Goal: Task Accomplishment & Management: Use online tool/utility

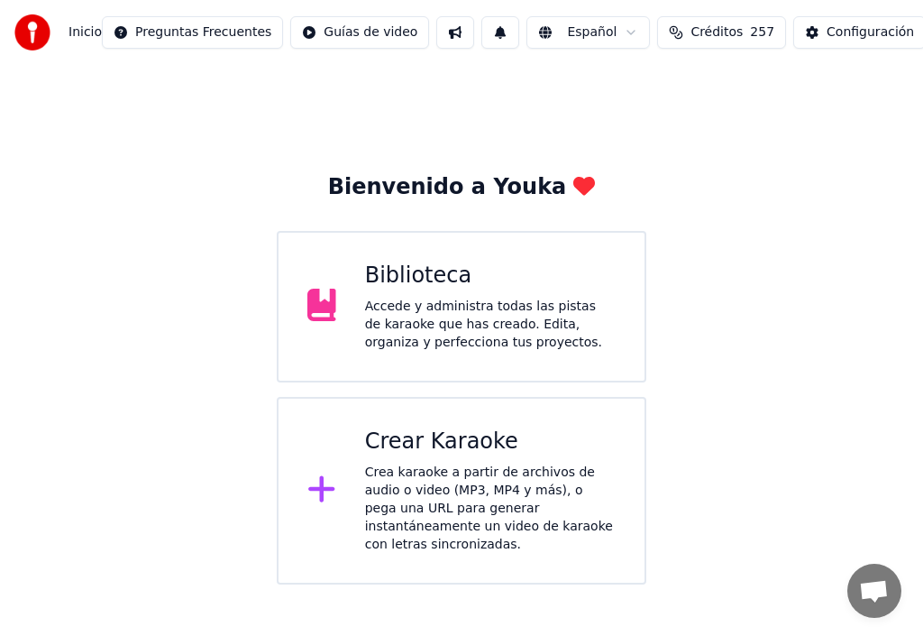
click at [437, 446] on div "Crear Karaoke" at bounding box center [490, 441] width 251 height 29
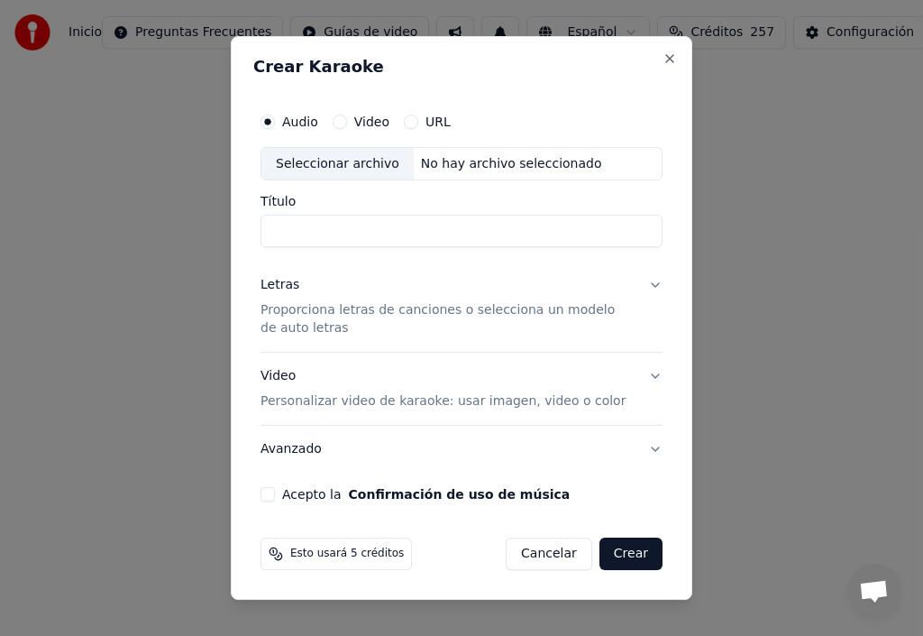
click at [279, 230] on input "Título" at bounding box center [462, 231] width 402 height 32
click at [316, 167] on div "Seleccionar archivo" at bounding box center [337, 164] width 152 height 32
type input "**********"
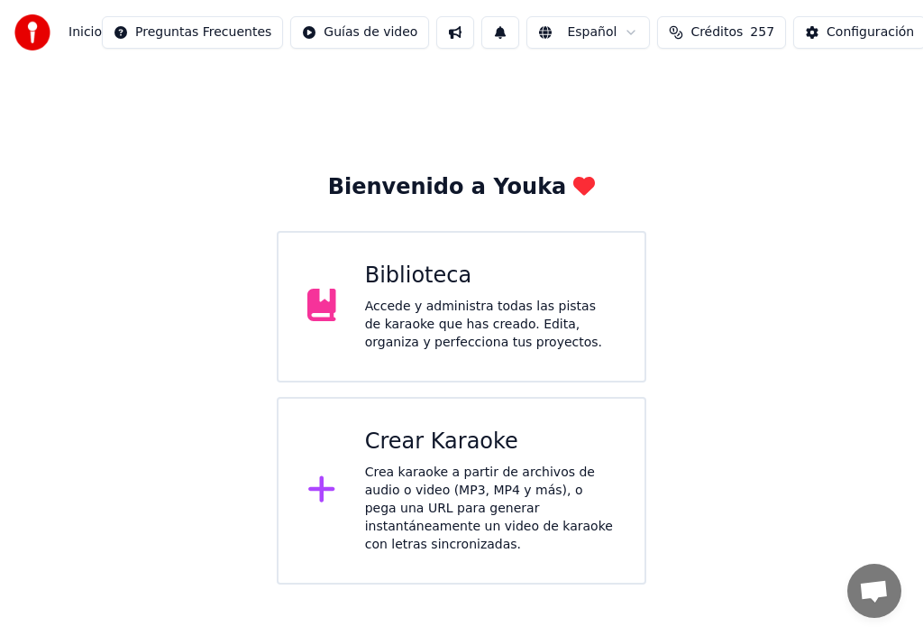
click at [467, 460] on div "Crear Karaoke Crea karaoke a partir de archivos de audio o video (MP3, MP4 y má…" at bounding box center [490, 490] width 251 height 126
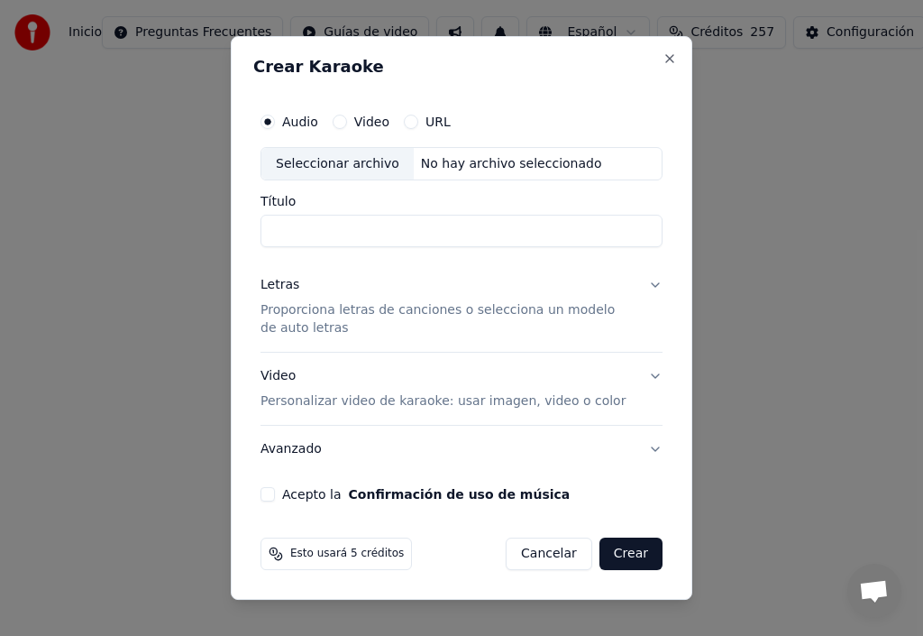
click at [291, 233] on input "Título" at bounding box center [462, 231] width 402 height 32
click at [319, 168] on div "Seleccionar archivo" at bounding box center [337, 164] width 152 height 32
type input "**********"
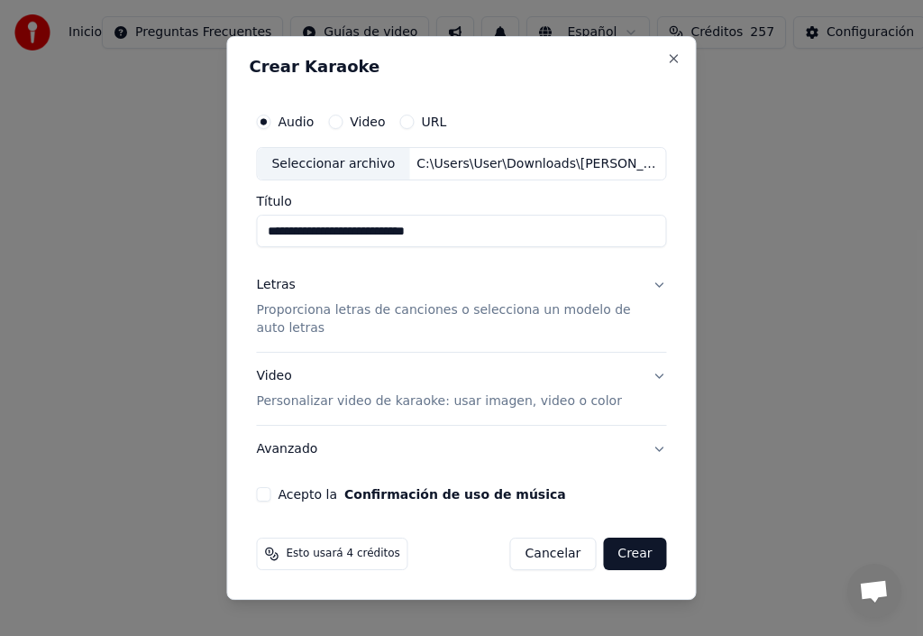
click at [282, 285] on div "Letras" at bounding box center [275, 286] width 39 height 18
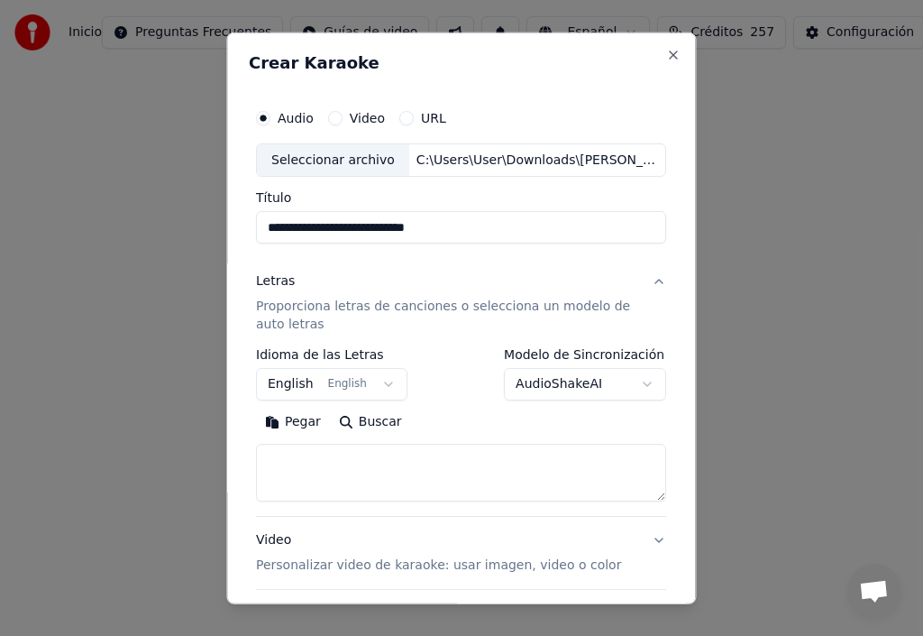
click at [299, 423] on button "Pegar" at bounding box center [293, 421] width 74 height 29
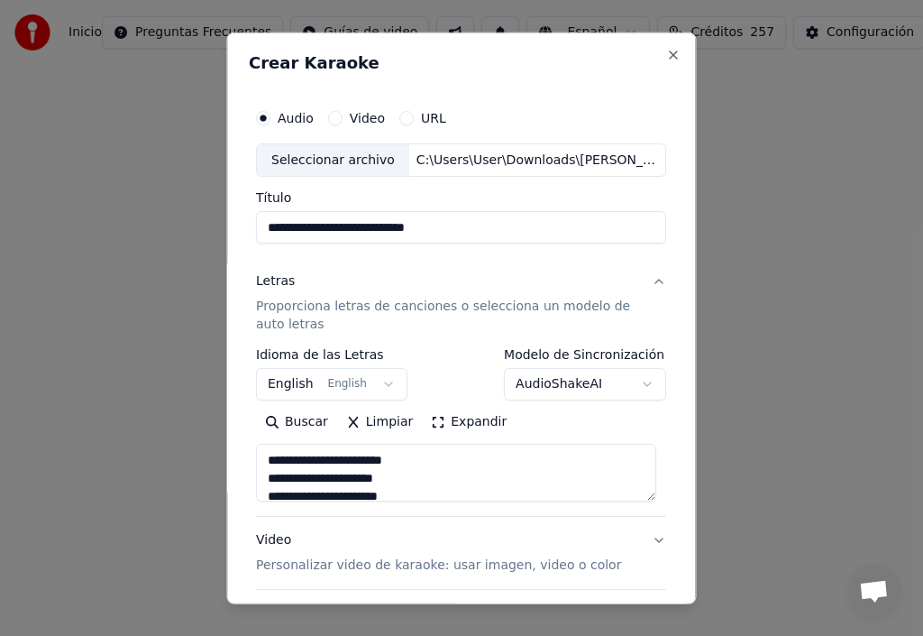
type textarea "**********"
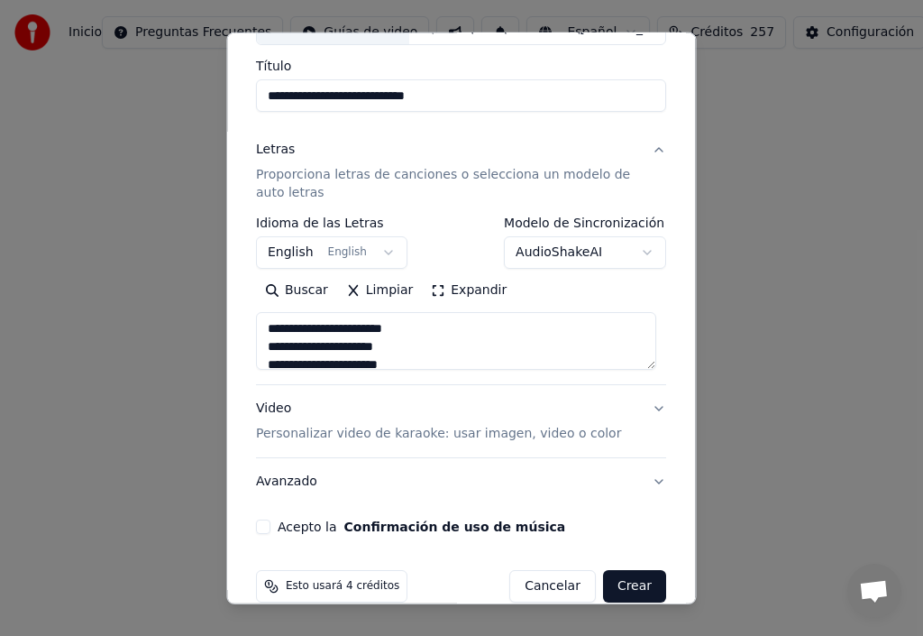
scroll to position [160, 0]
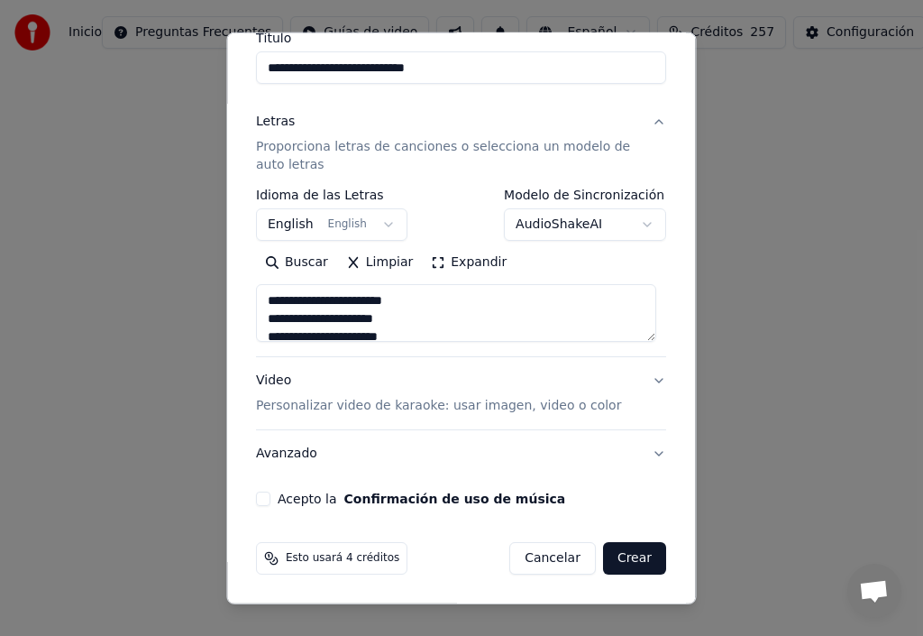
click at [266, 499] on button "Acepto la Confirmación de uso de música" at bounding box center [263, 498] width 14 height 14
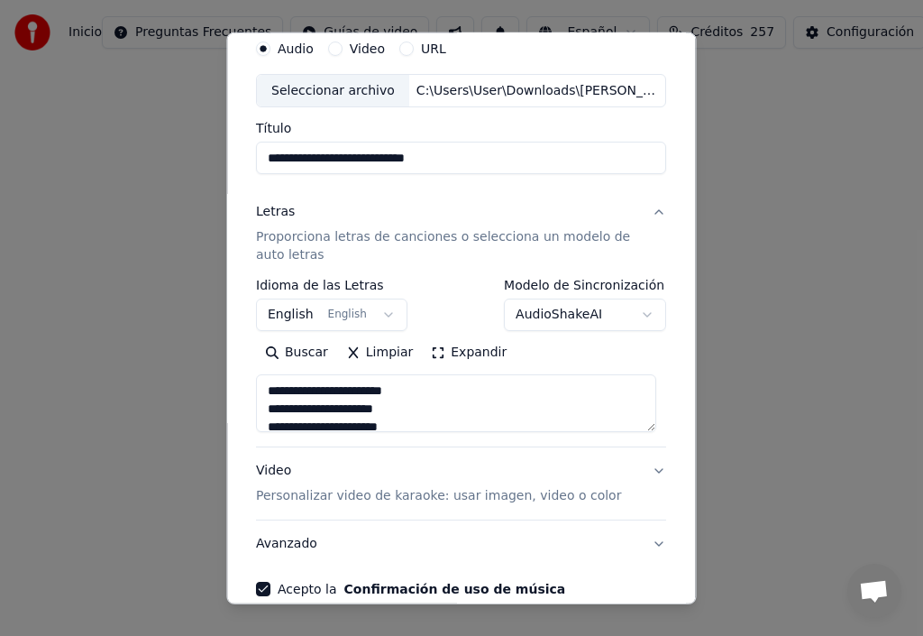
click at [374, 314] on button "English English" at bounding box center [331, 314] width 151 height 32
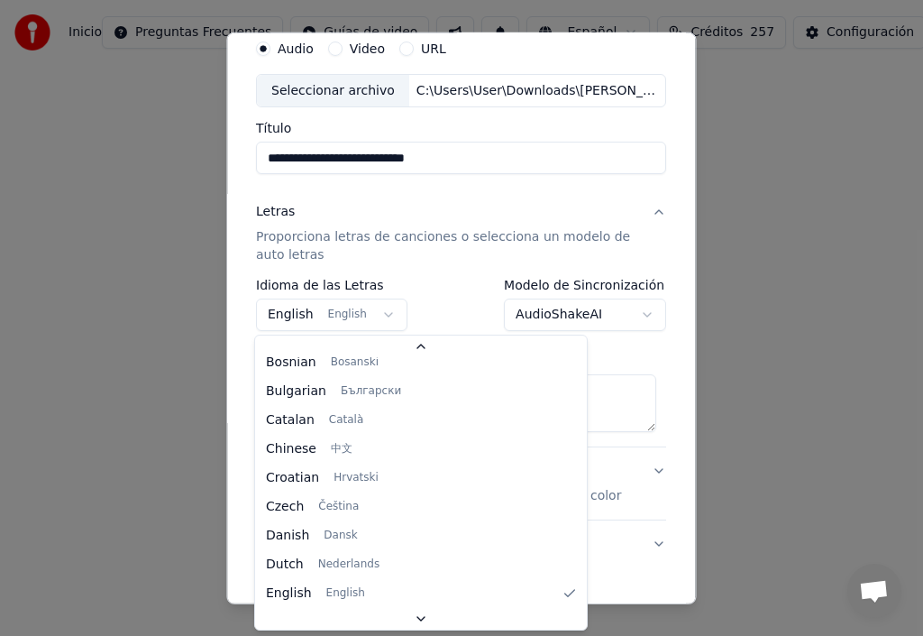
scroll to position [0, 0]
select select "**"
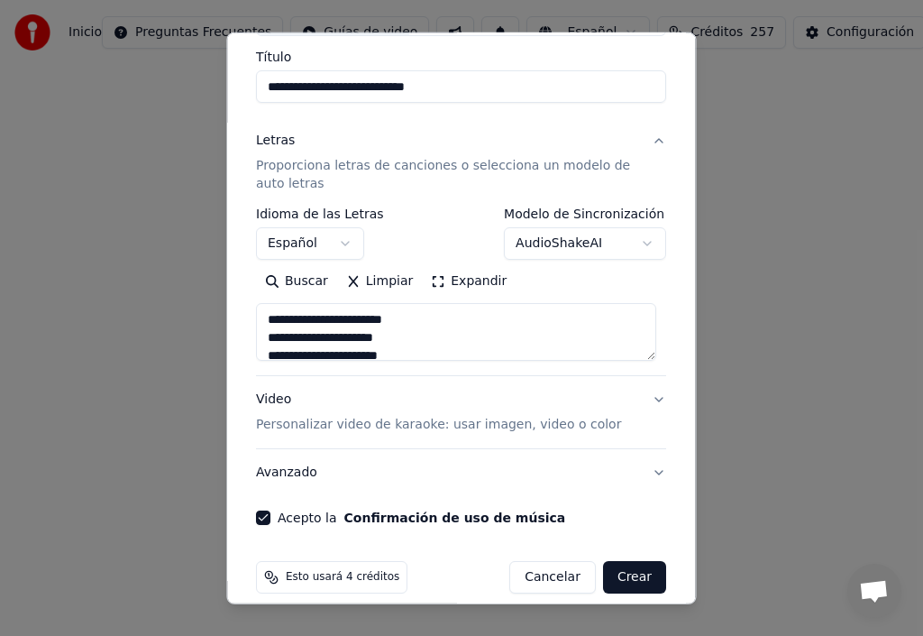
scroll to position [160, 0]
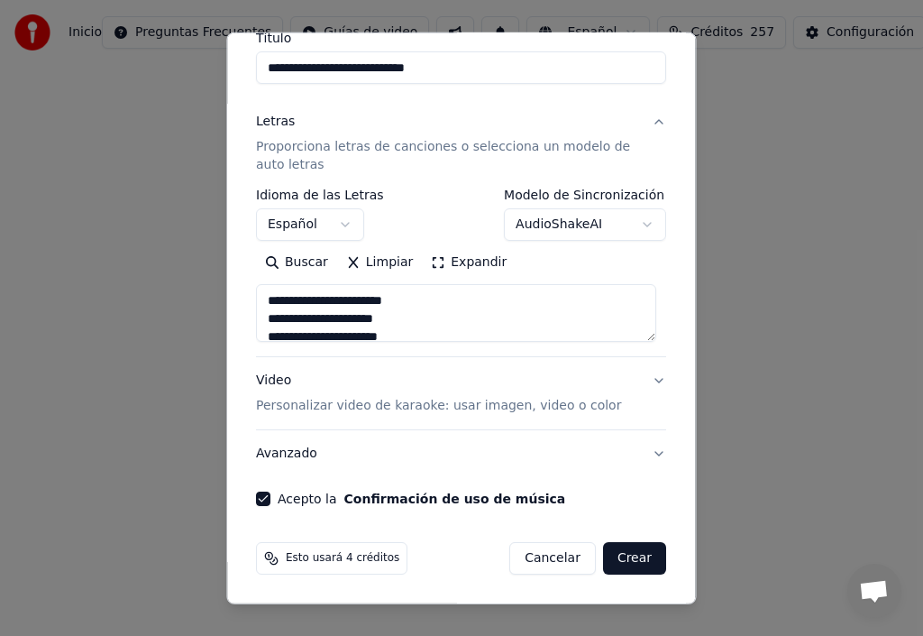
click at [648, 382] on button "Video Personalizar video de karaoke: usar imagen, video o color" at bounding box center [461, 393] width 410 height 72
type textarea "**********"
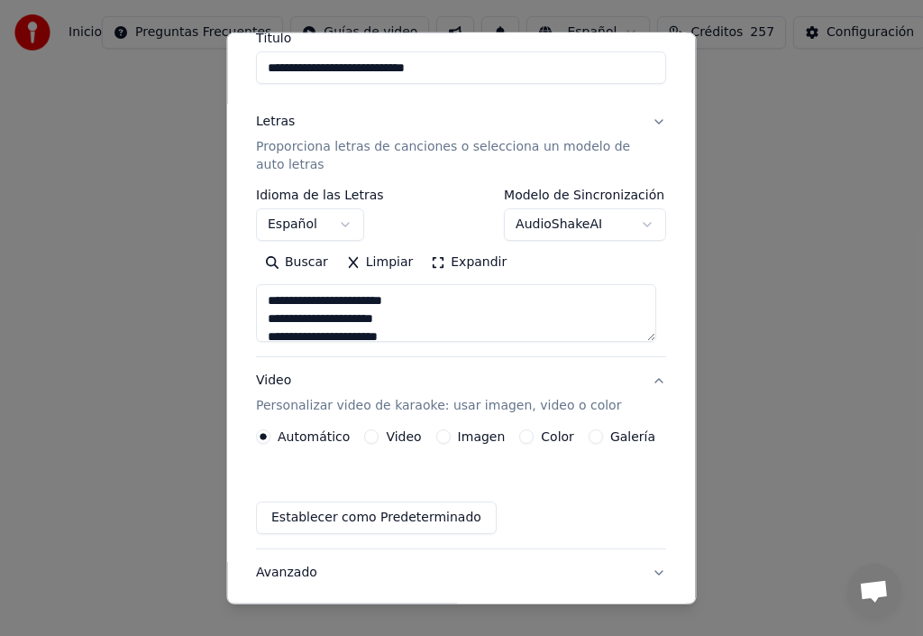
scroll to position [111, 0]
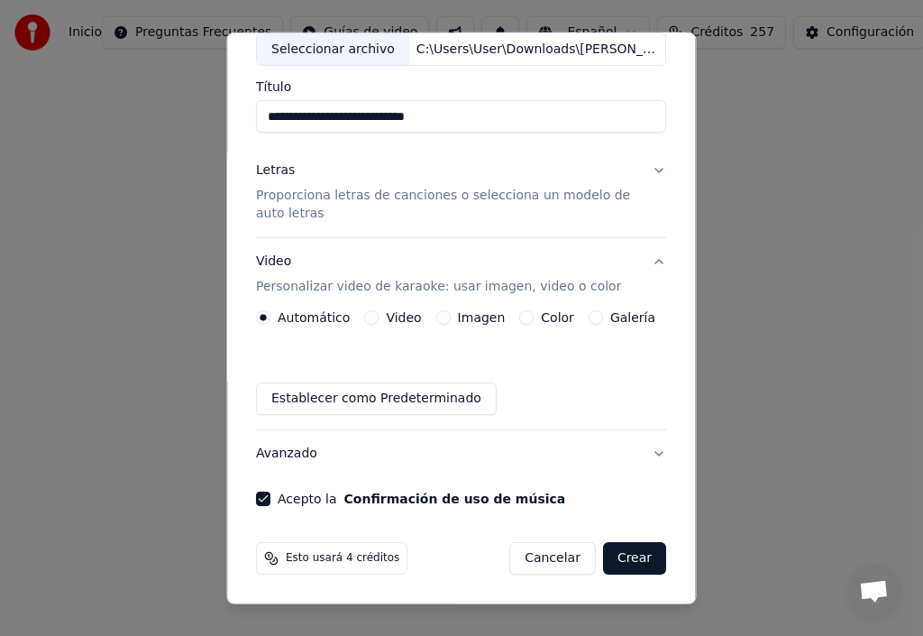
click at [438, 318] on button "Imagen" at bounding box center [443, 317] width 14 height 14
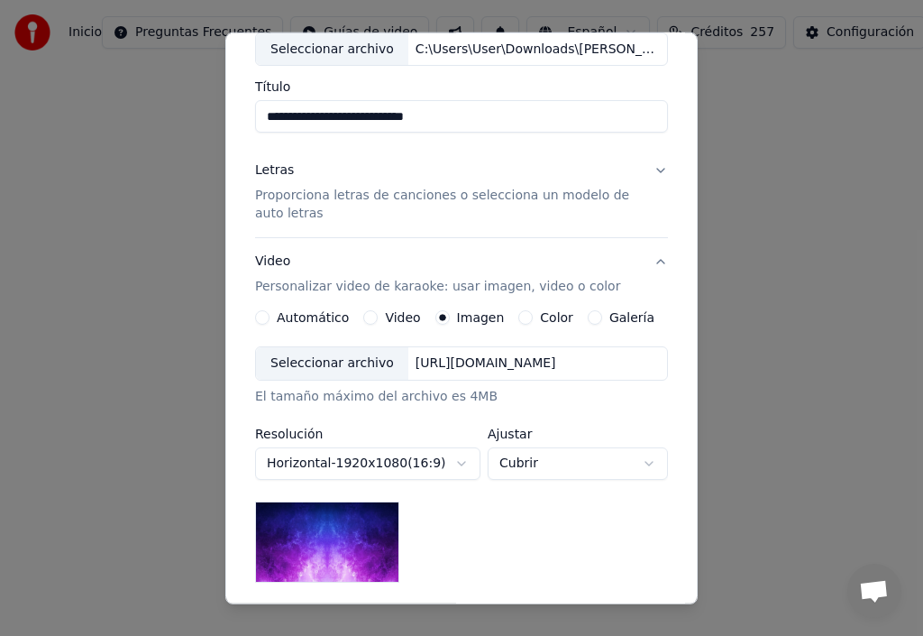
click at [359, 362] on div "Seleccionar archivo" at bounding box center [332, 363] width 152 height 32
click at [319, 363] on div "Seleccionar archivo" at bounding box center [332, 363] width 152 height 32
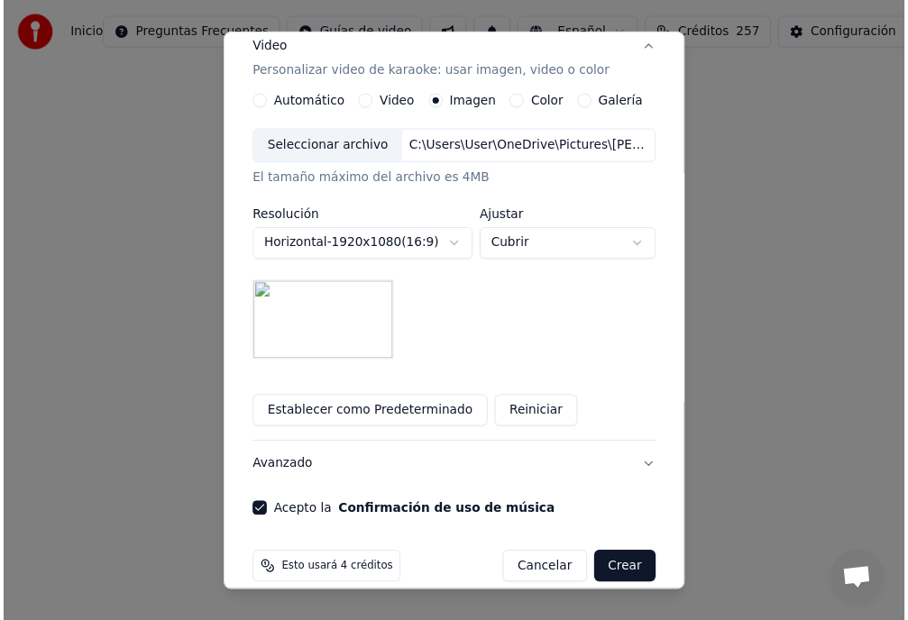
scroll to position [347, 0]
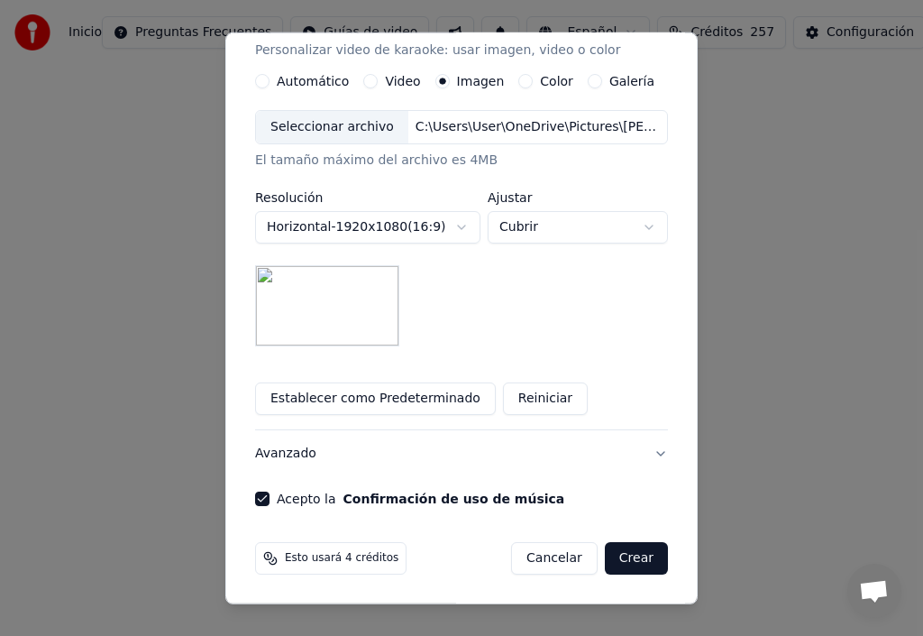
click at [630, 560] on button "Crear" at bounding box center [636, 558] width 63 height 32
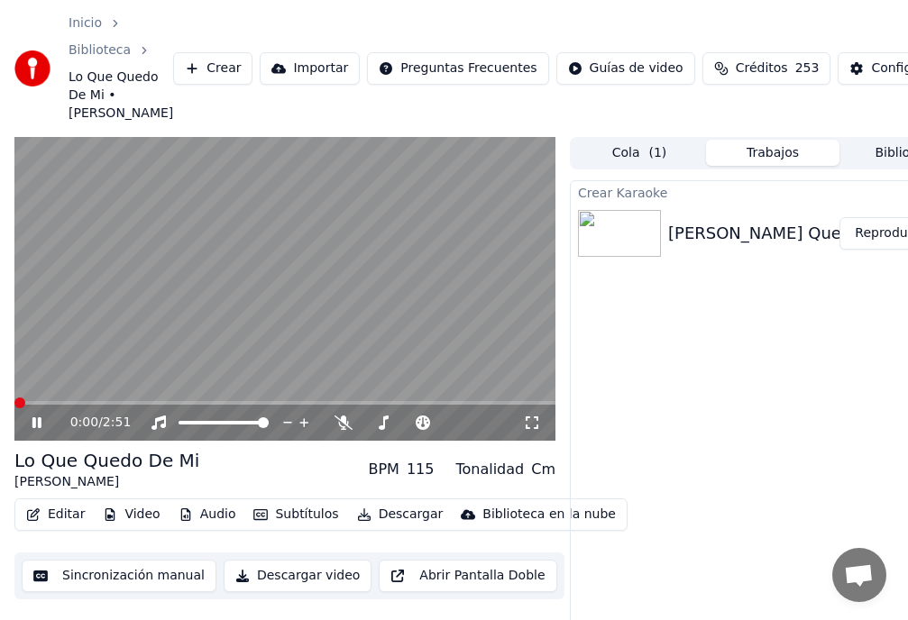
click at [14, 408] on span at bounding box center [19, 403] width 11 height 11
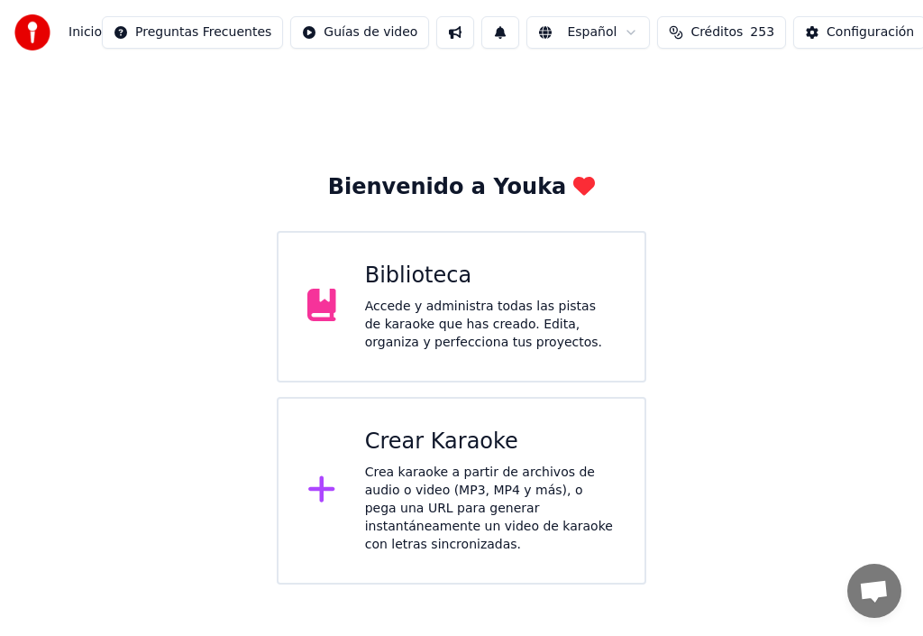
click at [446, 304] on div "Accede y administra todas las pistas de karaoke que has creado. Edita, organiza…" at bounding box center [490, 324] width 251 height 54
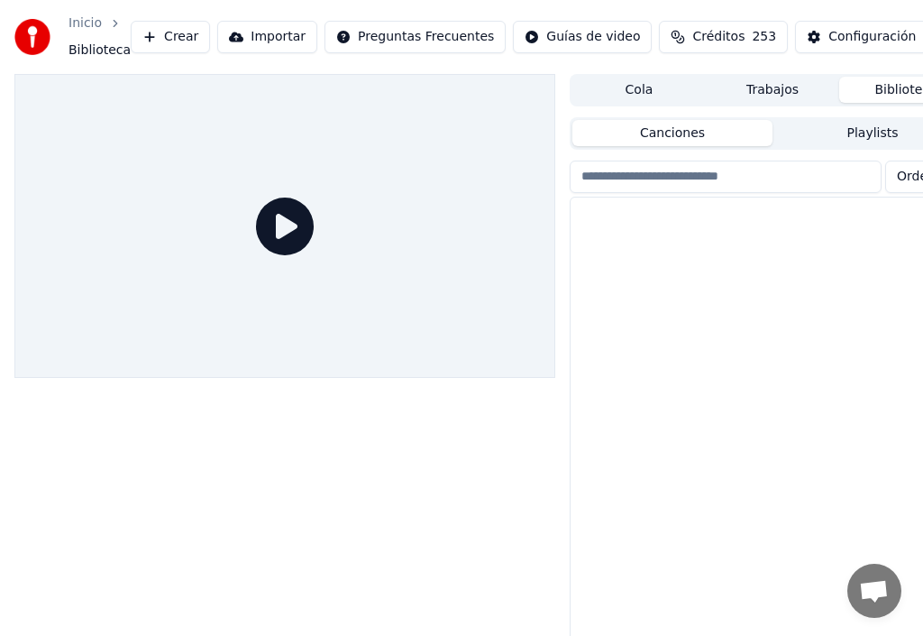
click at [446, 303] on div at bounding box center [284, 226] width 541 height 305
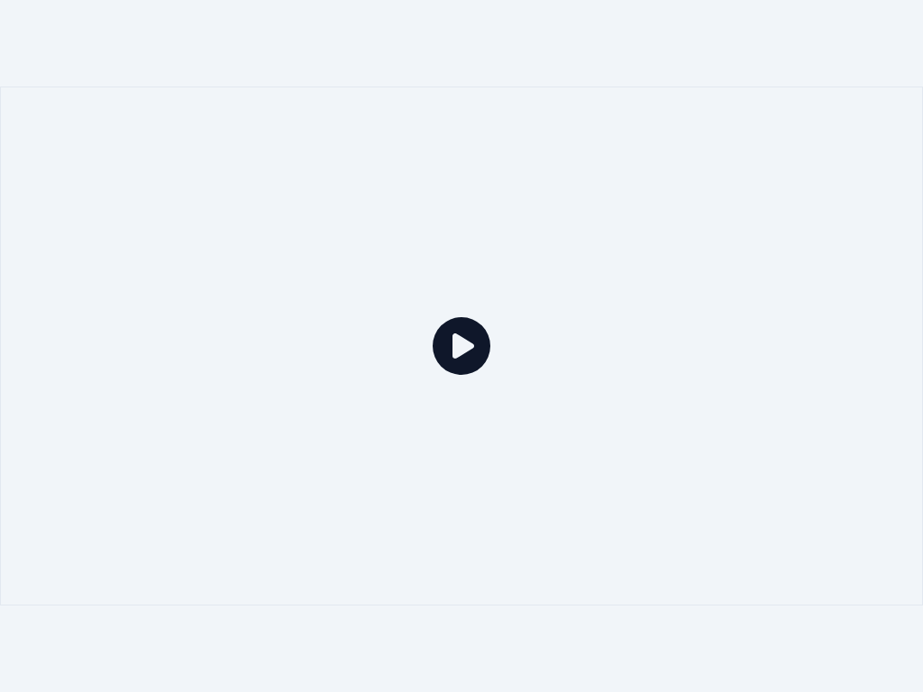
click at [468, 345] on icon at bounding box center [462, 346] width 58 height 58
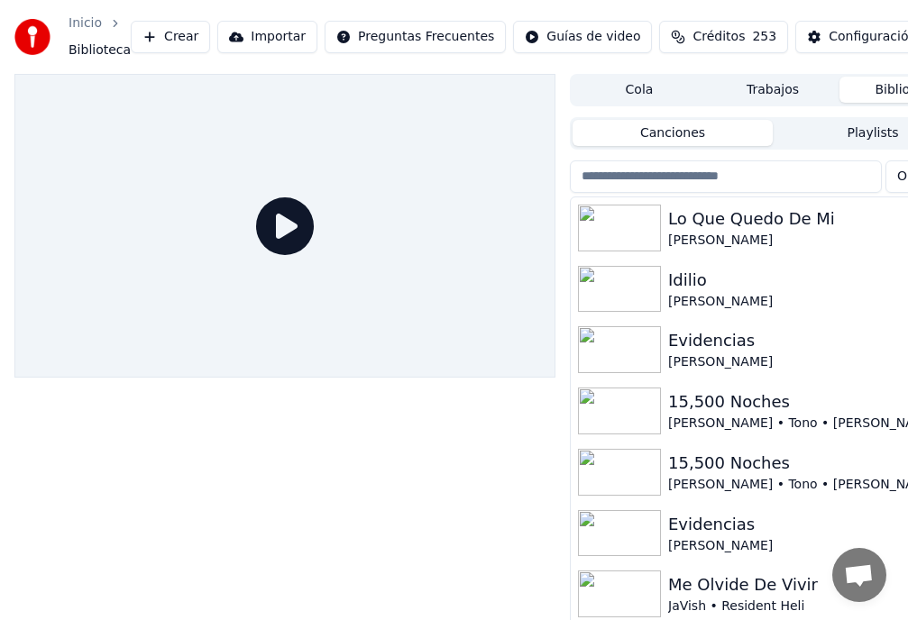
click at [848, 217] on div "Lo Que Quedo De Mi" at bounding box center [808, 218] width 281 height 25
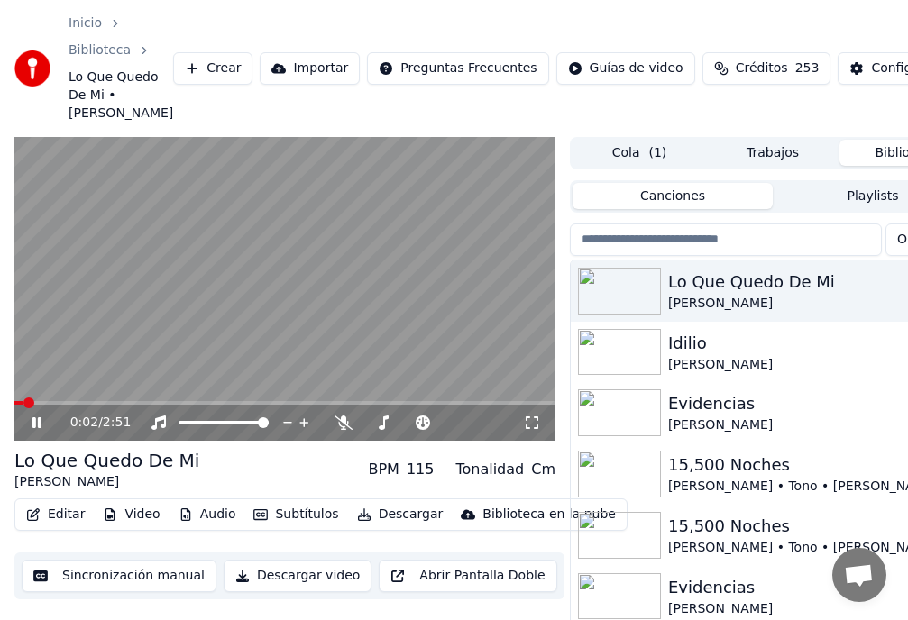
click at [44, 430] on icon at bounding box center [49, 423] width 41 height 14
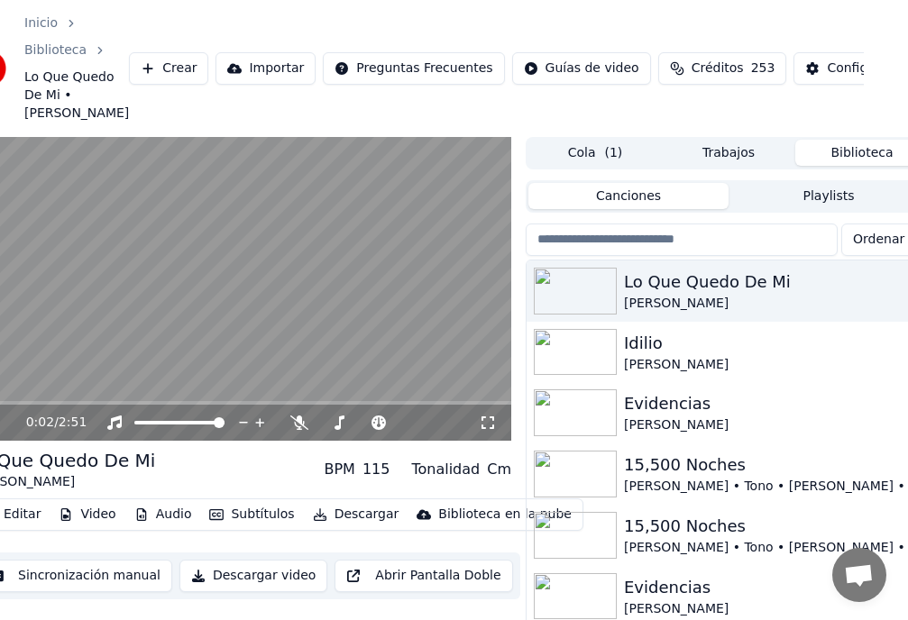
scroll to position [0, 68]
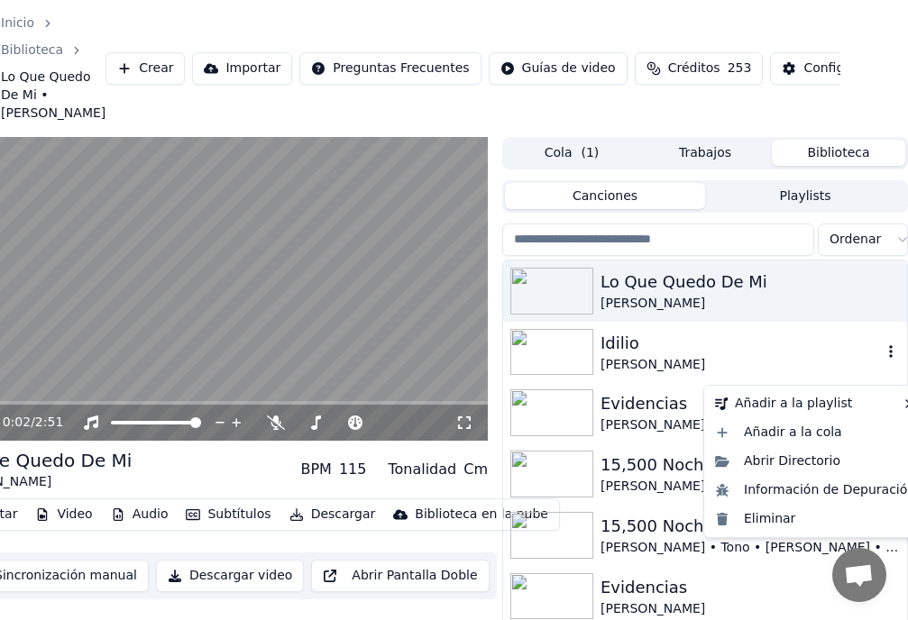
click at [882, 359] on icon "button" at bounding box center [891, 351] width 18 height 14
click at [756, 522] on div "Eliminar" at bounding box center [815, 519] width 215 height 29
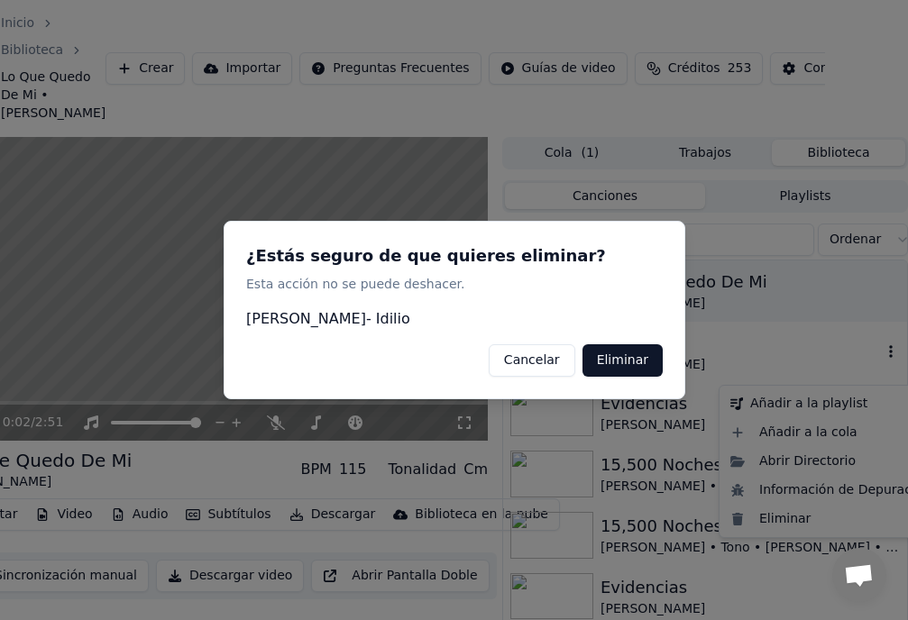
scroll to position [0, 52]
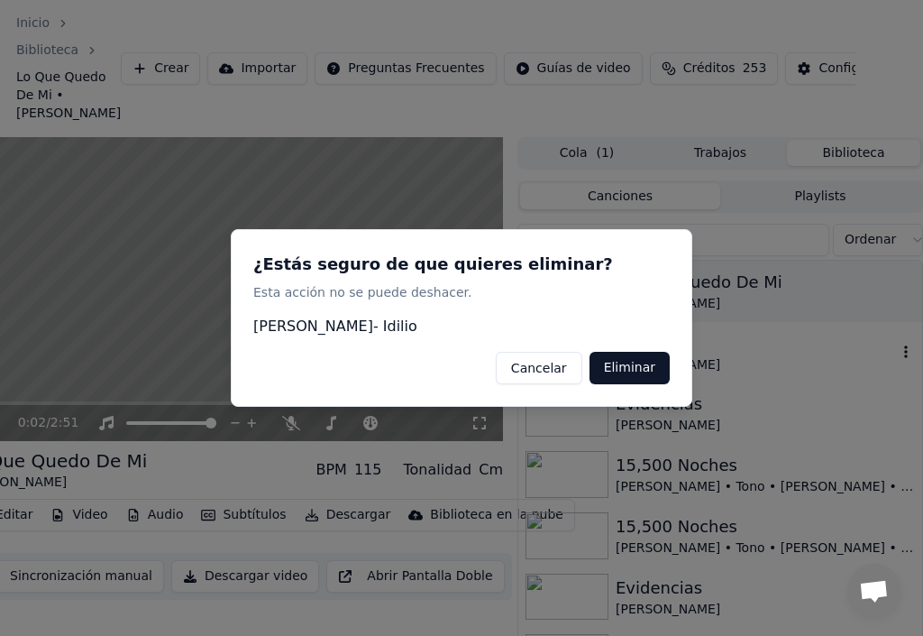
click at [636, 369] on button "Eliminar" at bounding box center [630, 368] width 80 height 32
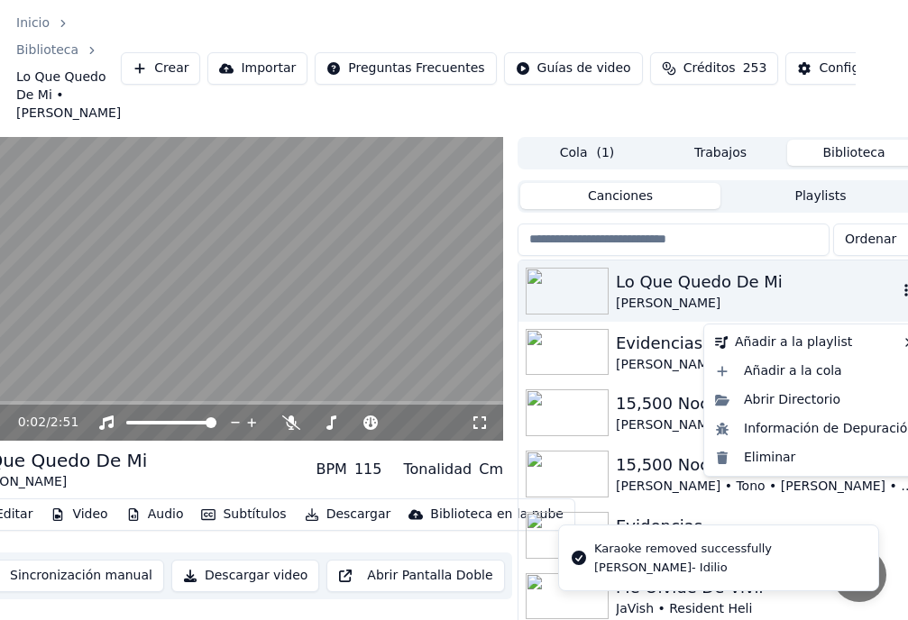
click at [897, 297] on icon "button" at bounding box center [906, 290] width 18 height 14
click at [766, 457] on div "Eliminar" at bounding box center [815, 458] width 215 height 29
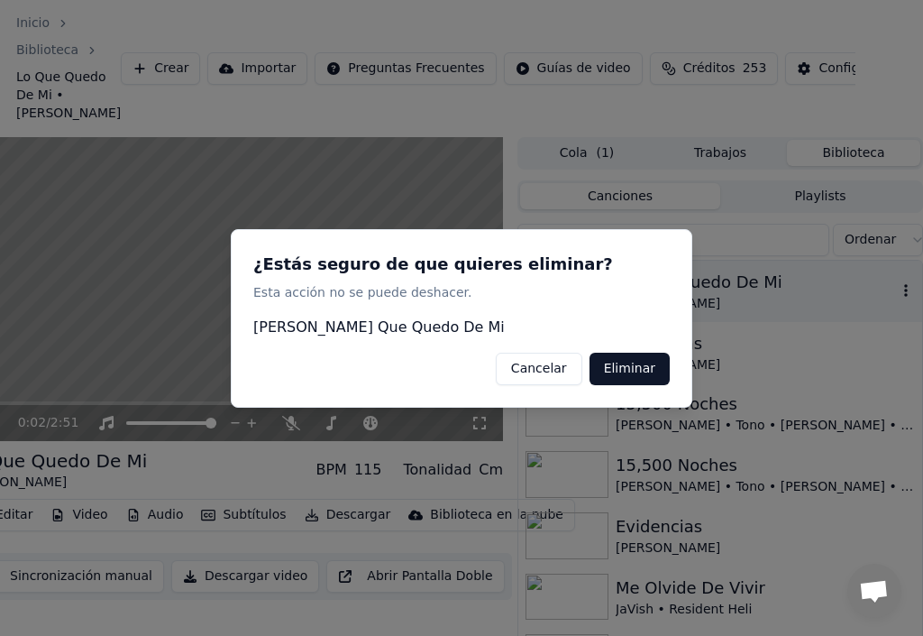
click at [625, 371] on button "Eliminar" at bounding box center [630, 368] width 80 height 32
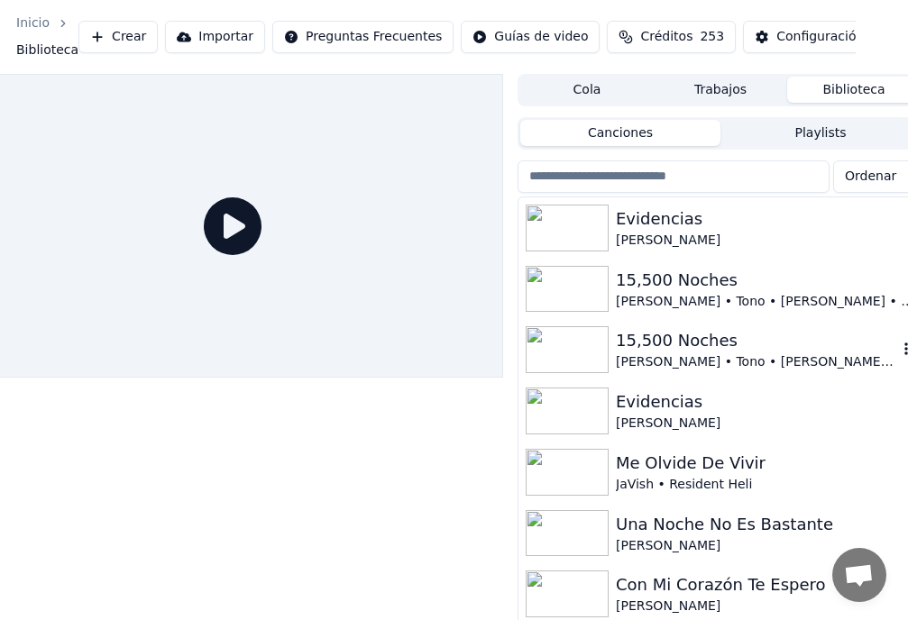
click at [674, 353] on div "[PERSON_NAME] • Tono • [PERSON_NAME] • [PERSON_NAME]" at bounding box center [756, 362] width 281 height 18
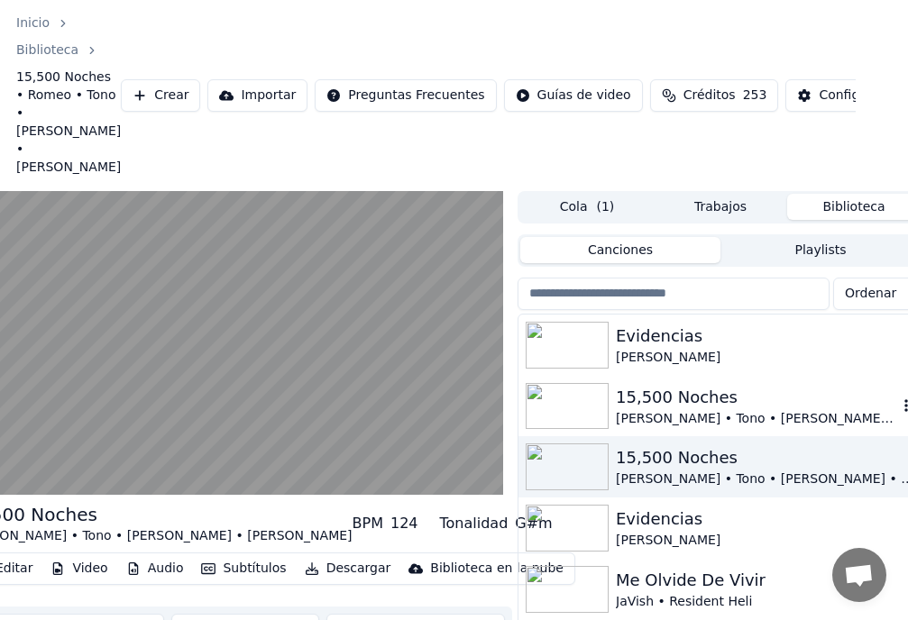
click at [707, 398] on div "15,500 Noches" at bounding box center [756, 397] width 281 height 25
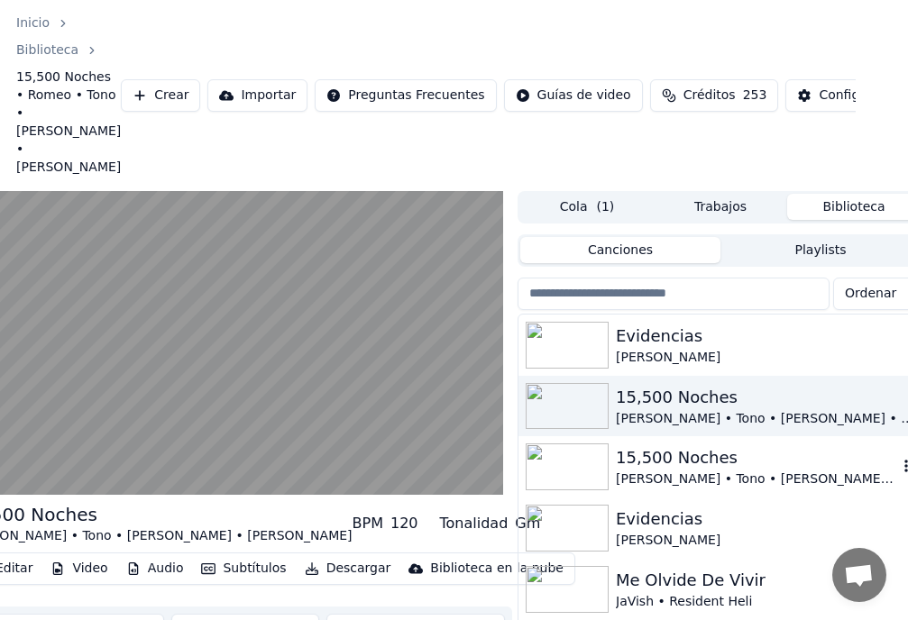
click at [658, 477] on div "[PERSON_NAME] • Tono • [PERSON_NAME] • [PERSON_NAME]" at bounding box center [756, 480] width 281 height 18
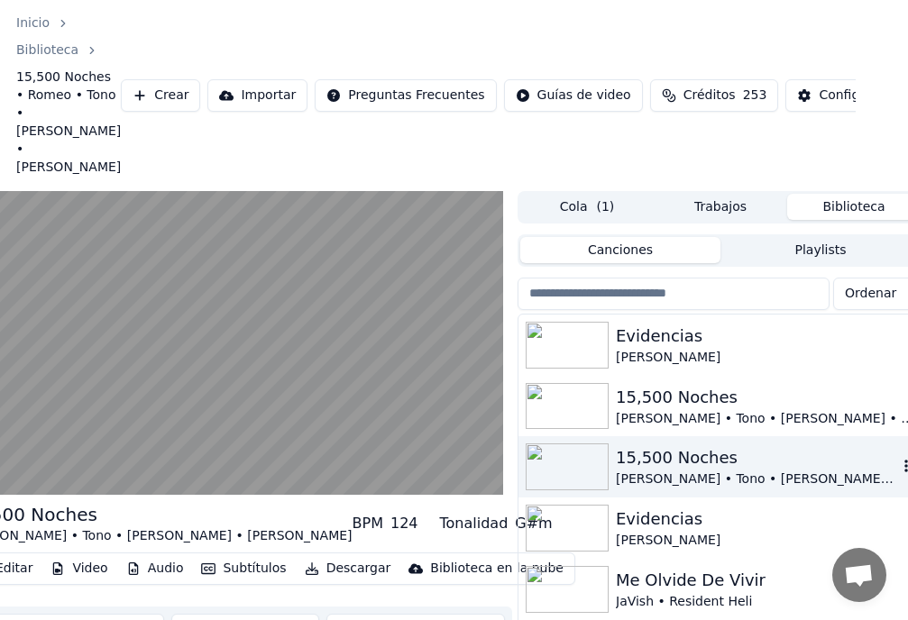
click at [658, 477] on div "[PERSON_NAME] • Tono • [PERSON_NAME] • [PERSON_NAME]" at bounding box center [756, 480] width 281 height 18
click at [685, 463] on div "15,500 Noches" at bounding box center [756, 457] width 281 height 25
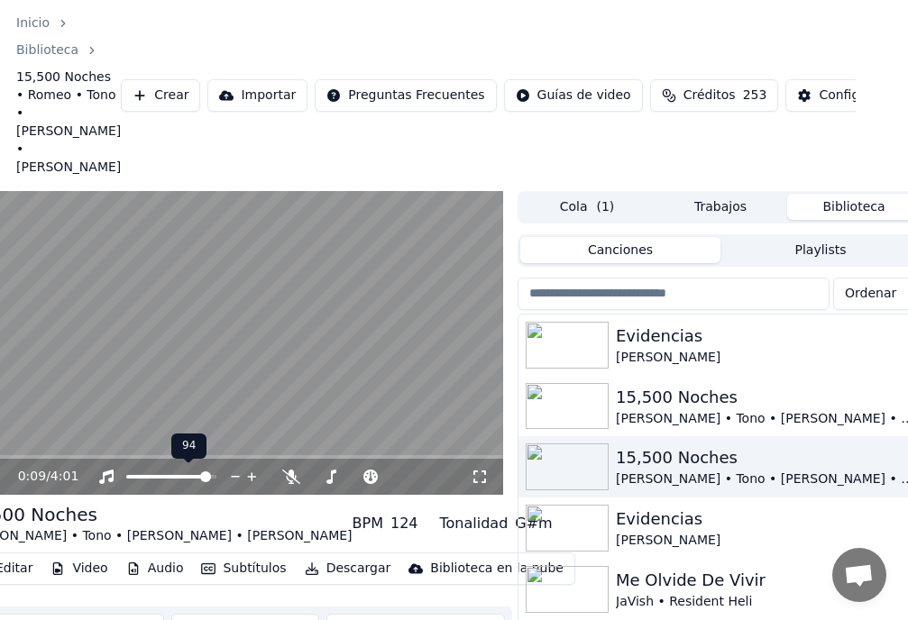
click at [211, 479] on span at bounding box center [205, 476] width 11 height 11
click at [363, 477] on icon at bounding box center [363, 477] width 18 height 14
click at [429, 480] on span at bounding box center [429, 476] width 11 height 11
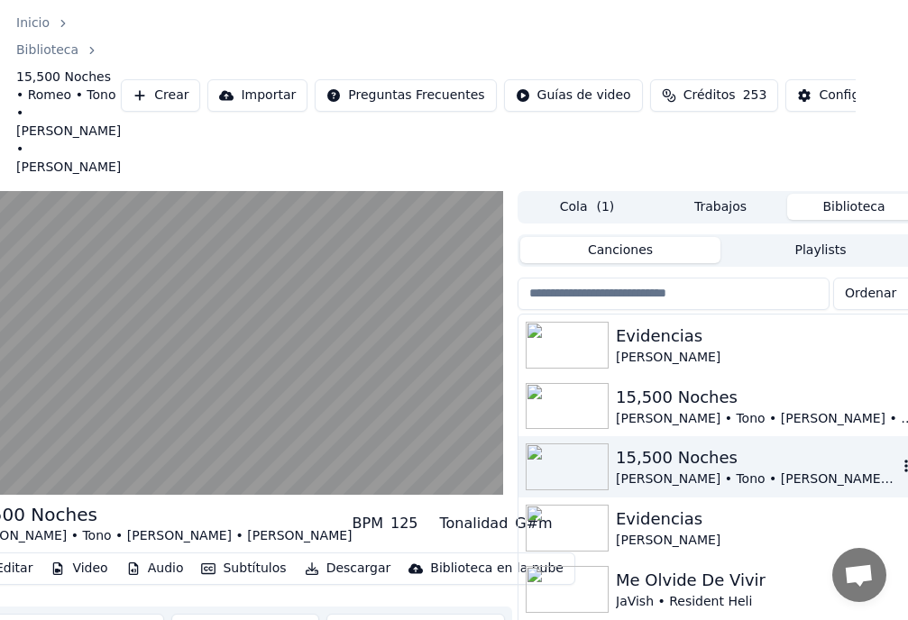
click at [664, 461] on div "15,500 Noches" at bounding box center [756, 457] width 281 height 25
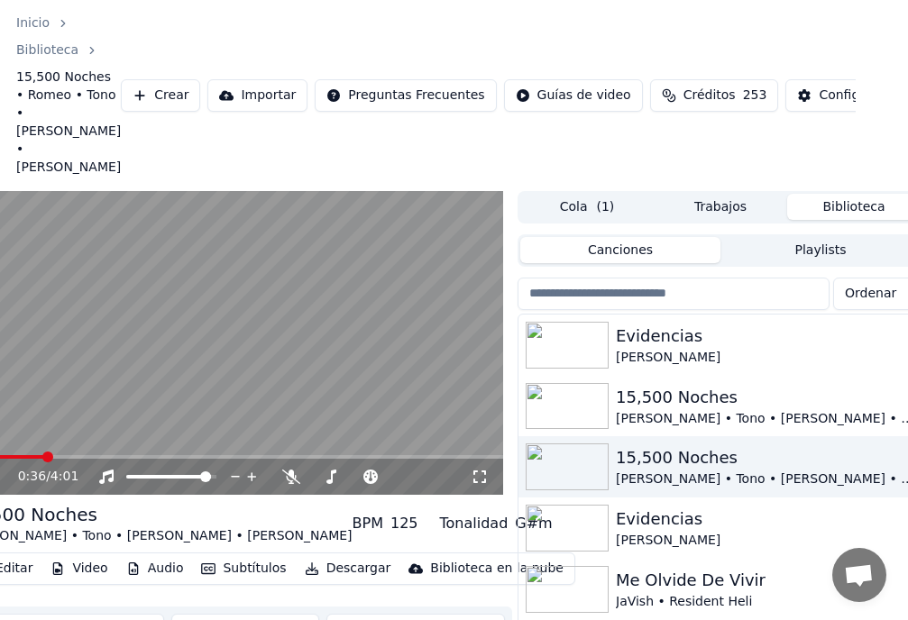
click at [108, 442] on video at bounding box center [232, 343] width 541 height 305
click at [645, 462] on div "15,500 Noches" at bounding box center [756, 457] width 281 height 25
click at [0, 452] on span at bounding box center [4, 457] width 11 height 11
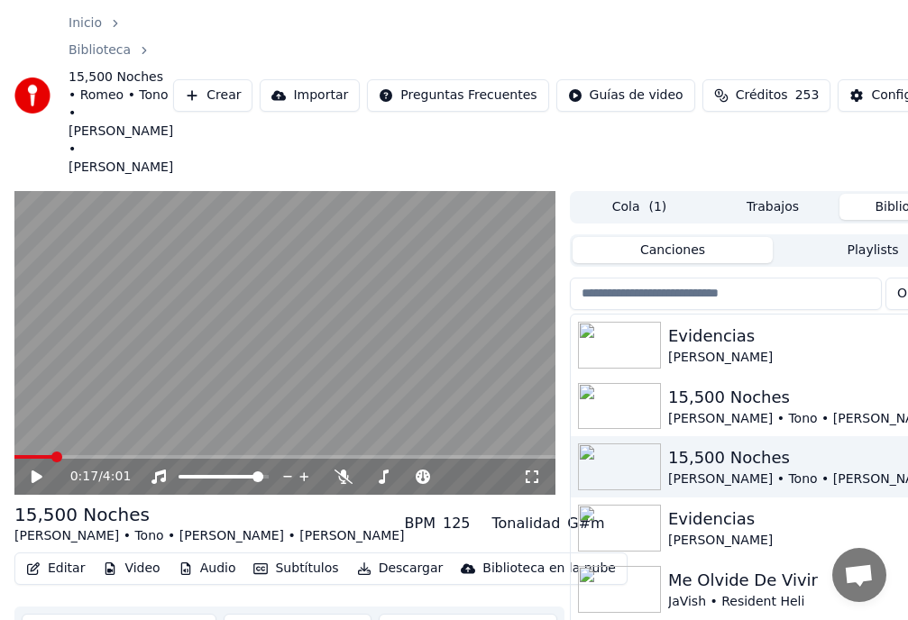
click at [38, 473] on icon at bounding box center [49, 477] width 41 height 14
click at [38, 474] on icon at bounding box center [36, 476] width 9 height 11
click at [744, 477] on div "[PERSON_NAME] • Tono • [PERSON_NAME] • [PERSON_NAME]" at bounding box center [808, 480] width 281 height 18
click at [35, 475] on icon at bounding box center [37, 477] width 11 height 13
click at [14, 452] on span at bounding box center [19, 457] width 11 height 11
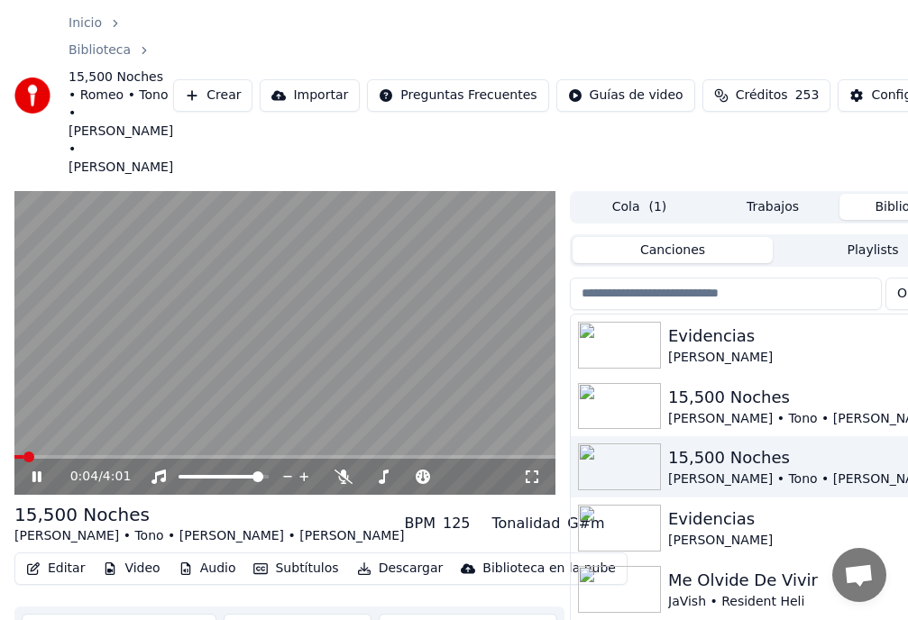
click at [38, 471] on icon at bounding box center [49, 477] width 41 height 14
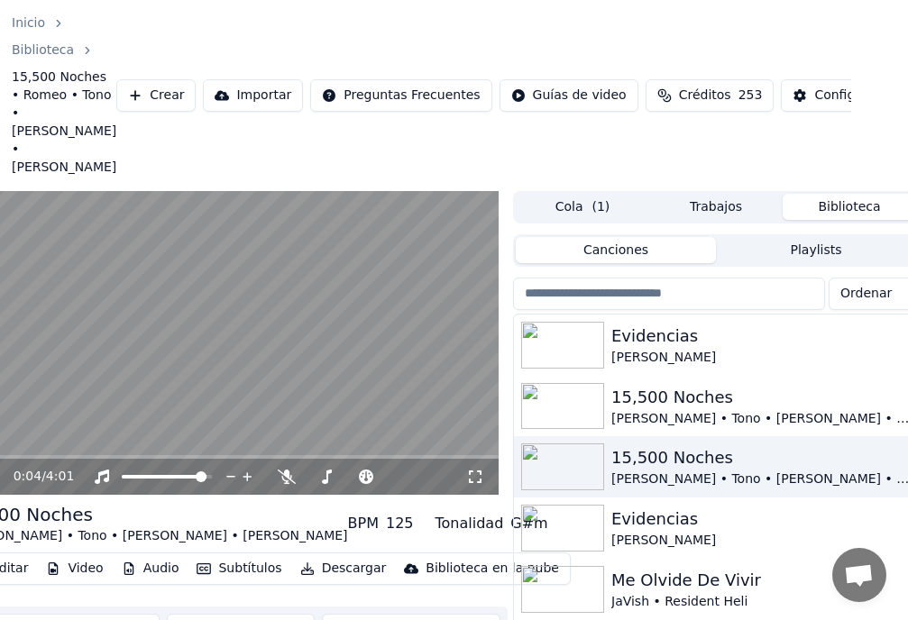
scroll to position [0, 68]
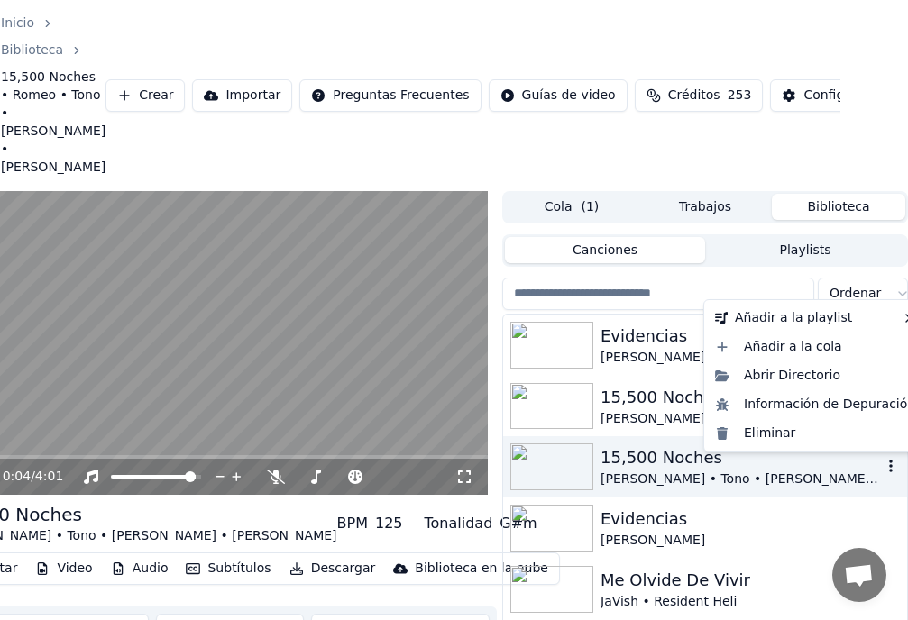
click at [889, 466] on icon "button" at bounding box center [891, 467] width 4 height 13
click at [774, 440] on div "Eliminar" at bounding box center [815, 433] width 215 height 29
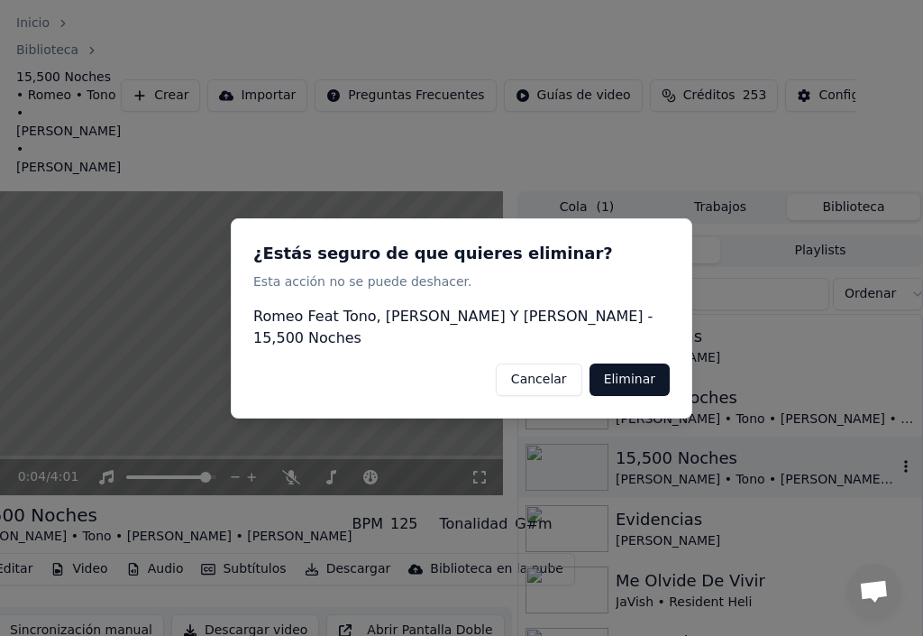
click at [647, 370] on button "Eliminar" at bounding box center [630, 378] width 80 height 32
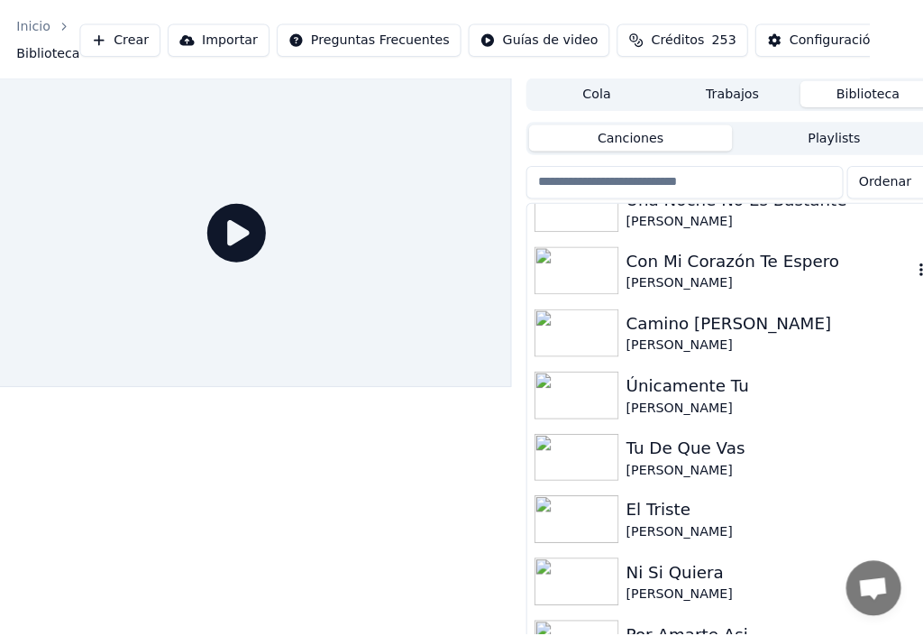
scroll to position [0, 0]
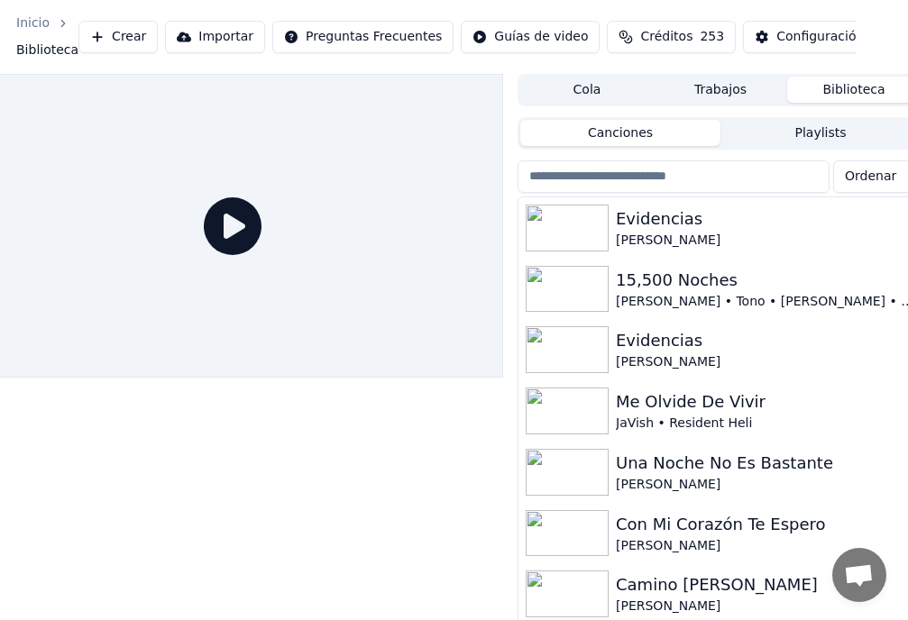
click at [128, 39] on button "Crear" at bounding box center [117, 37] width 79 height 32
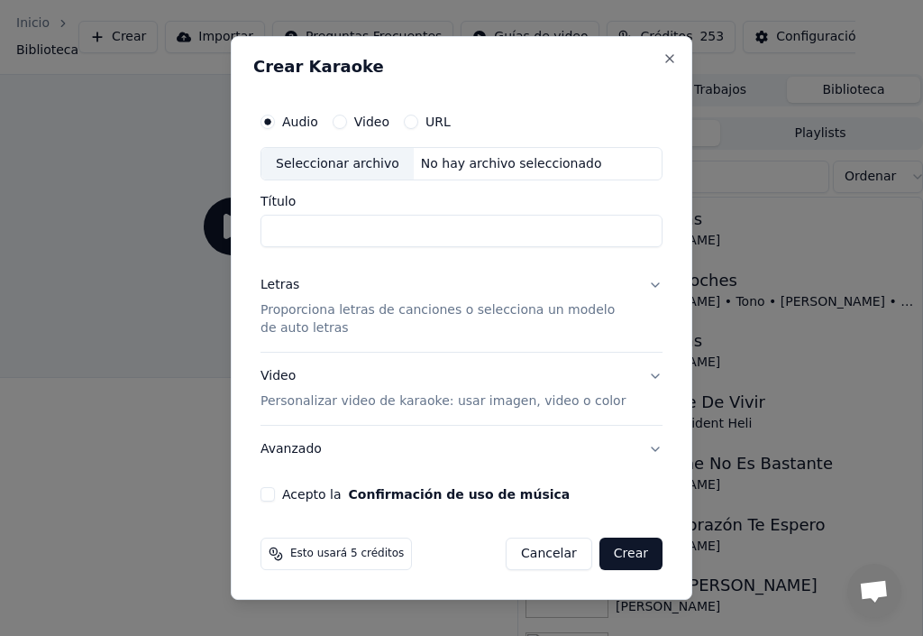
click at [306, 166] on div "Seleccionar archivo" at bounding box center [337, 164] width 152 height 32
click at [312, 224] on input "Título" at bounding box center [462, 231] width 402 height 32
click at [308, 168] on div "Seleccionar archivo" at bounding box center [337, 164] width 152 height 32
type input "**********"
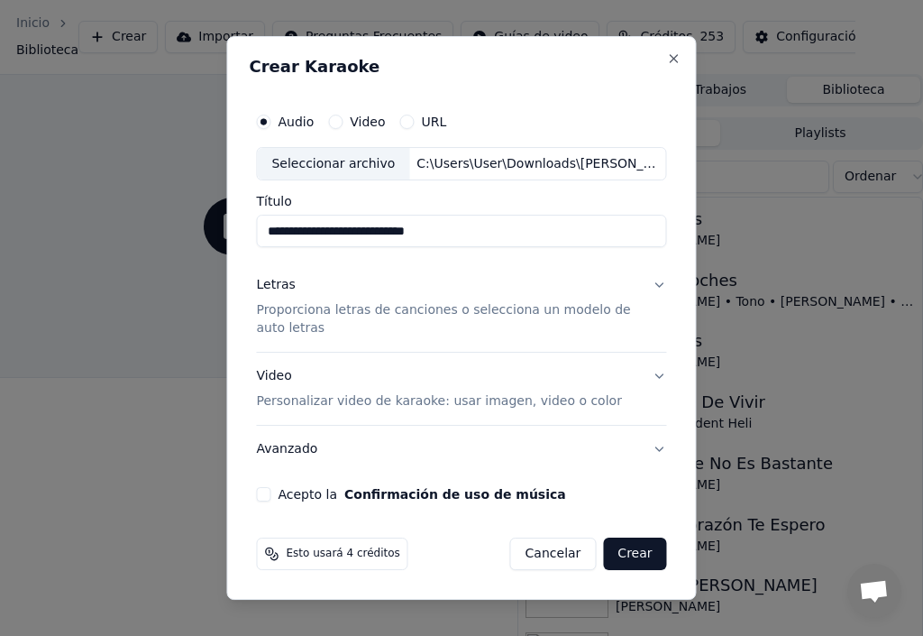
click at [283, 288] on div "Letras" at bounding box center [275, 286] width 39 height 18
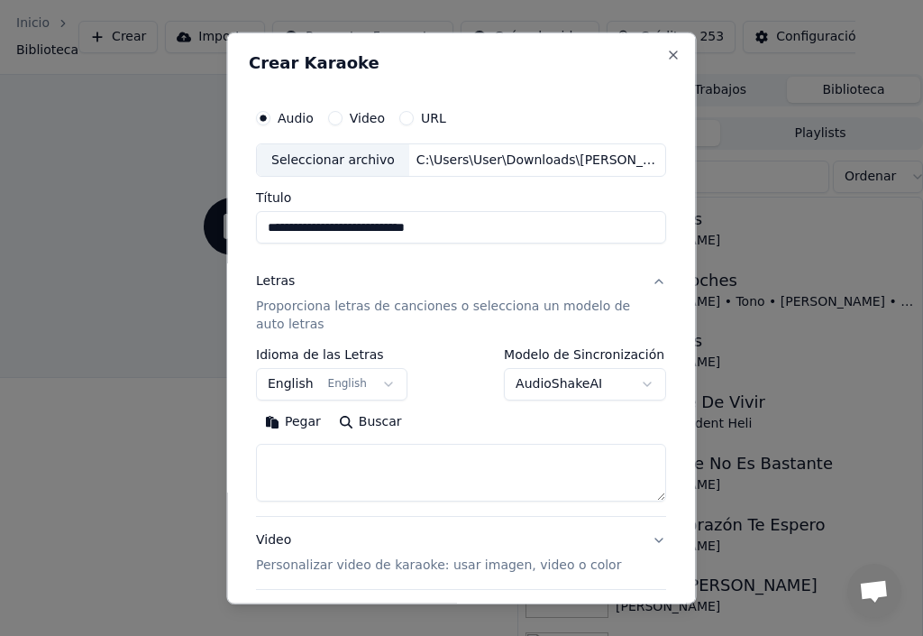
click at [308, 421] on button "Pegar" at bounding box center [293, 421] width 74 height 29
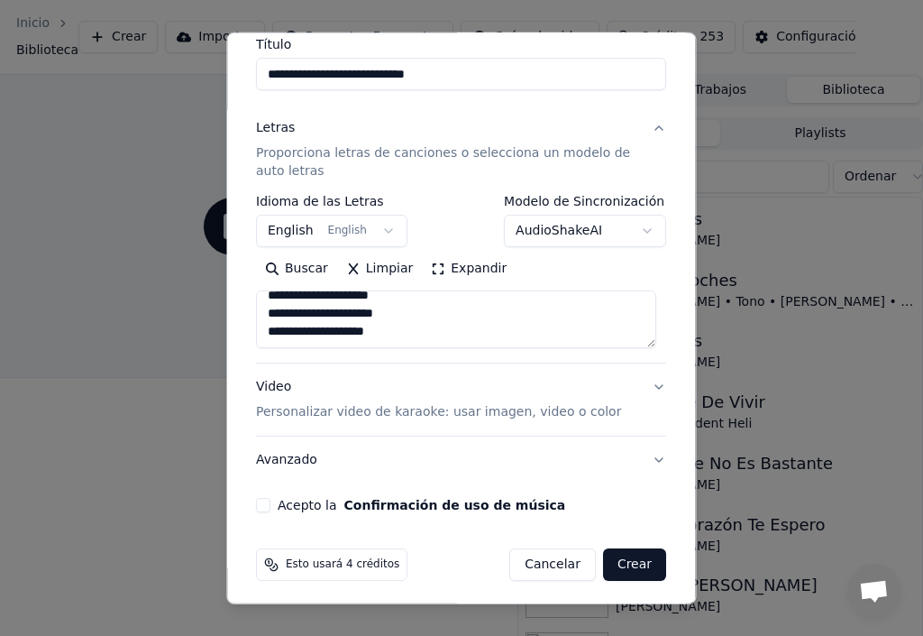
scroll to position [160, 0]
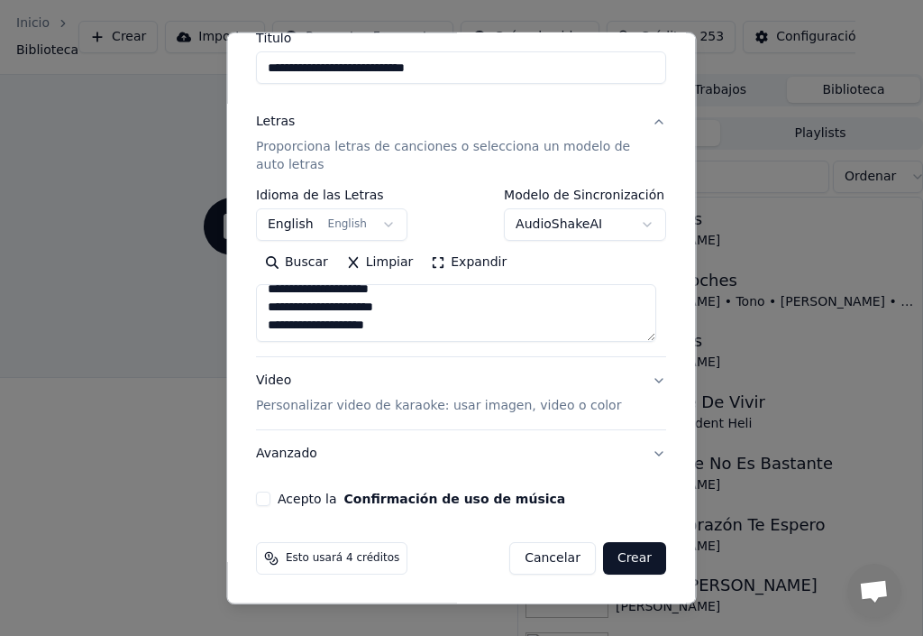
click at [264, 498] on button "Acepto la Confirmación de uso de música" at bounding box center [263, 498] width 14 height 14
click at [645, 380] on button "Video Personalizar video de karaoke: usar imagen, video o color" at bounding box center [461, 393] width 410 height 72
type textarea "**********"
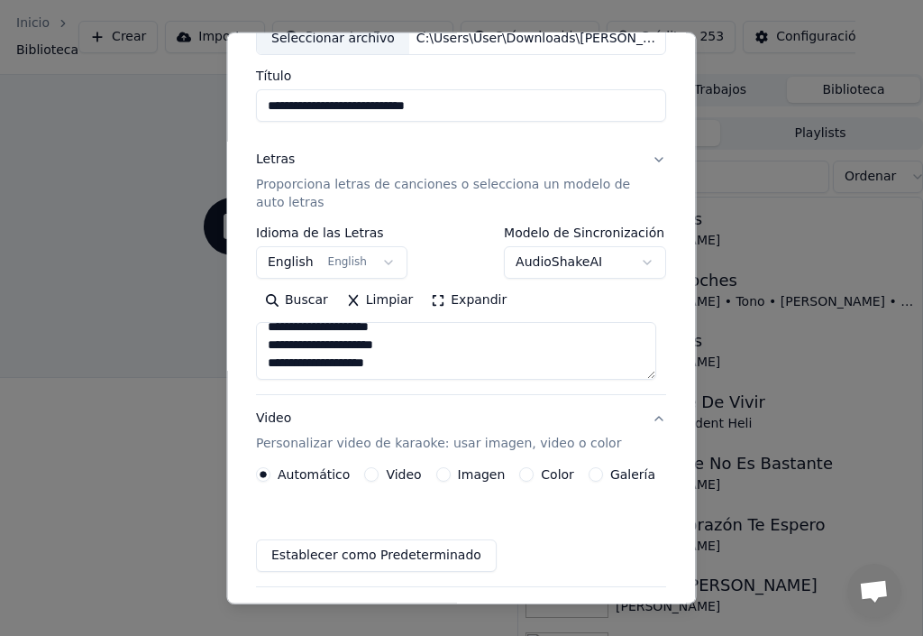
scroll to position [111, 0]
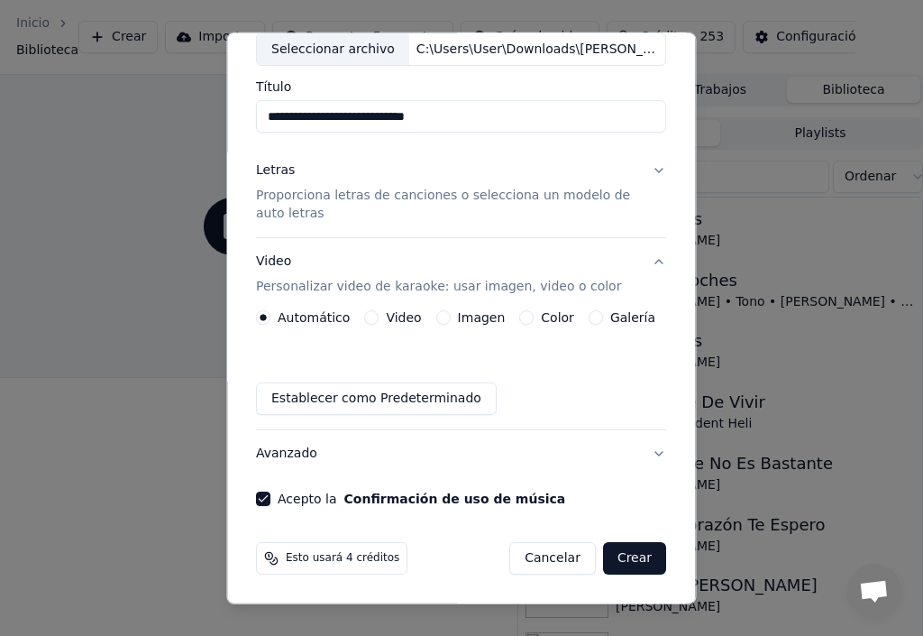
click at [438, 316] on button "Imagen" at bounding box center [443, 317] width 14 height 14
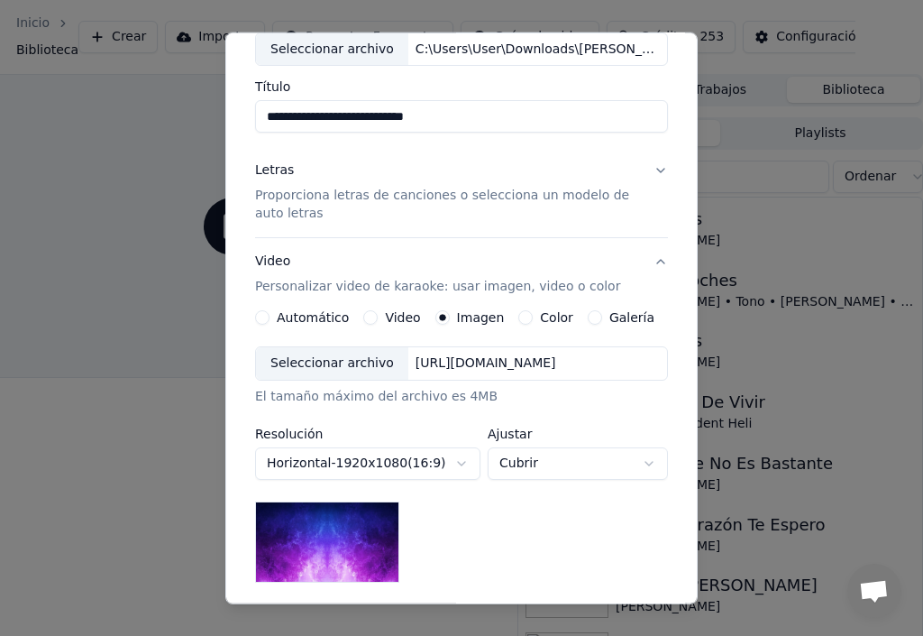
click at [363, 362] on div "Seleccionar archivo" at bounding box center [332, 363] width 152 height 32
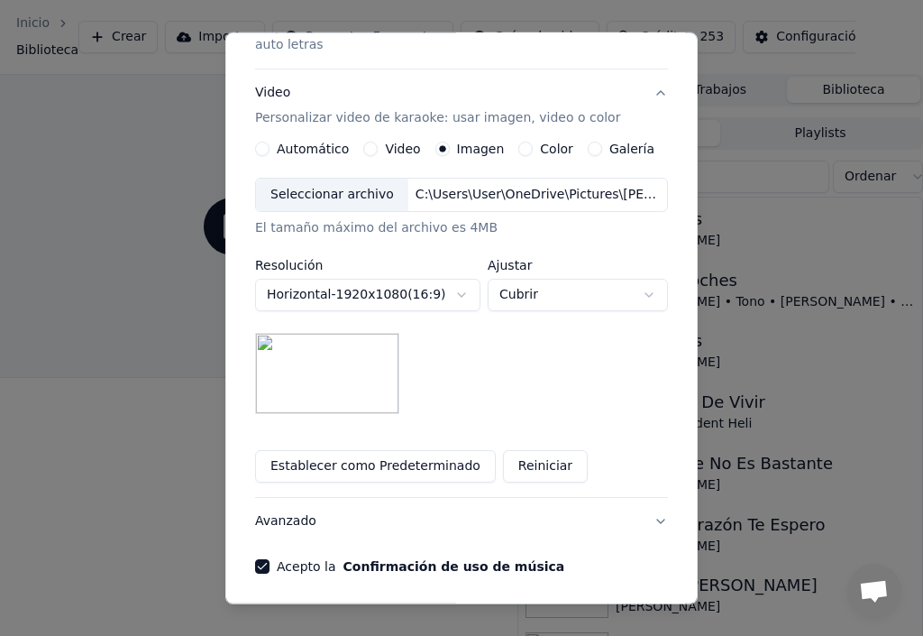
scroll to position [347, 0]
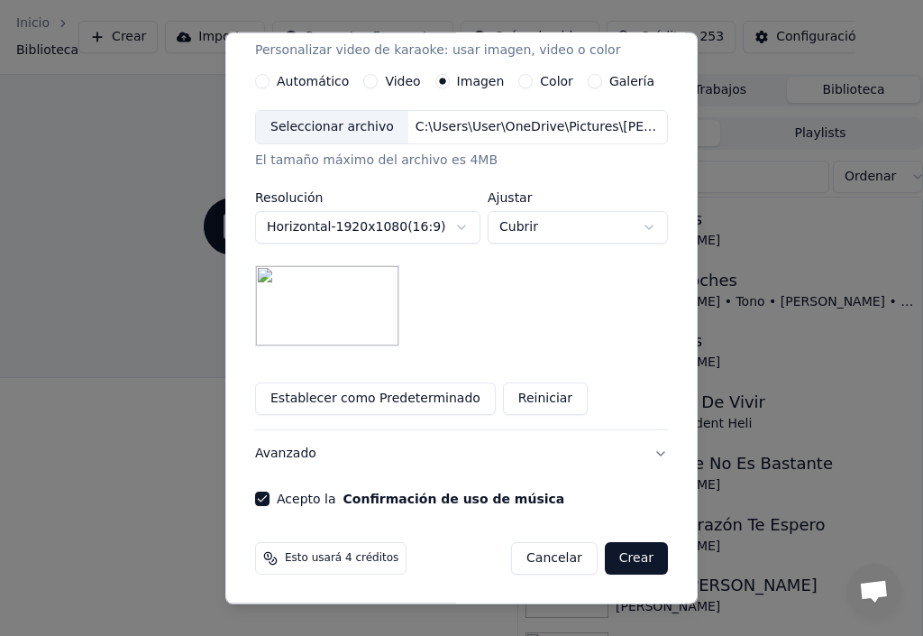
click at [654, 453] on button "Avanzado" at bounding box center [461, 453] width 413 height 47
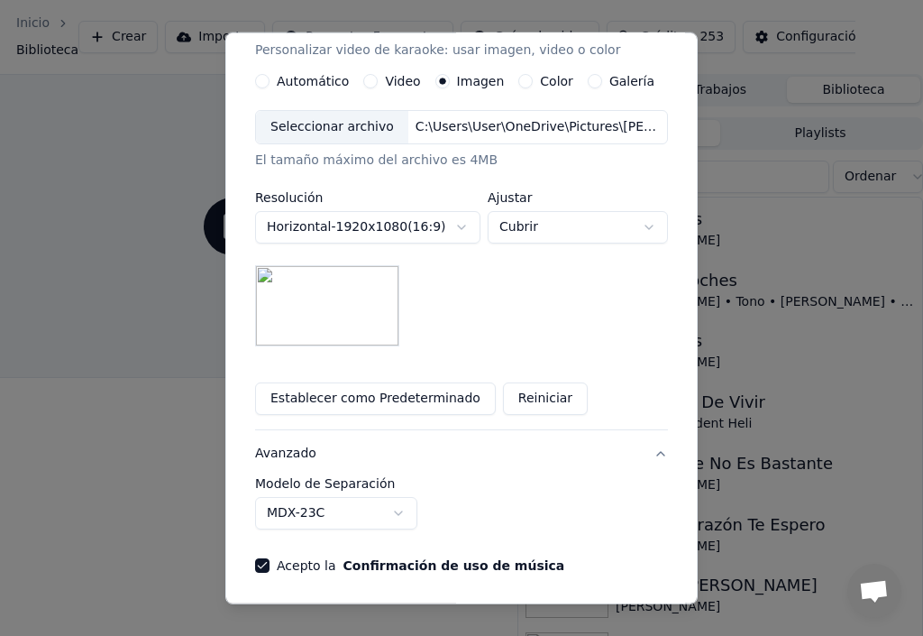
scroll to position [59, 0]
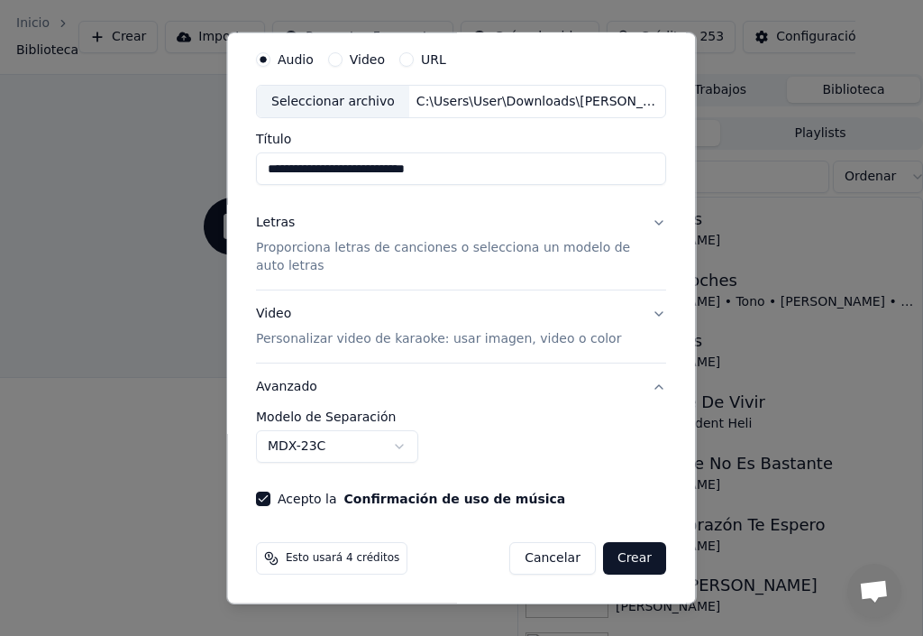
click at [275, 224] on div "Letras" at bounding box center [275, 223] width 39 height 18
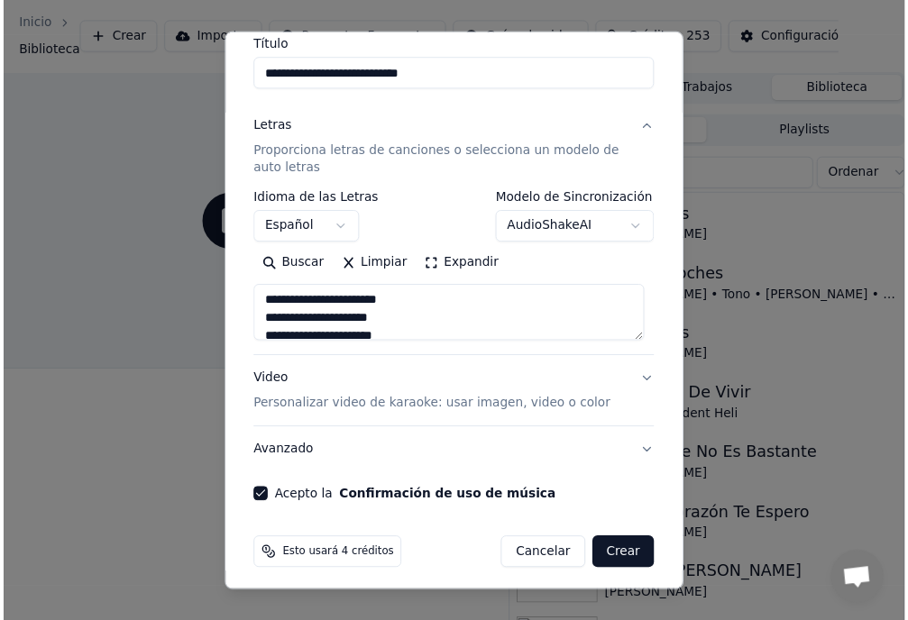
scroll to position [160, 0]
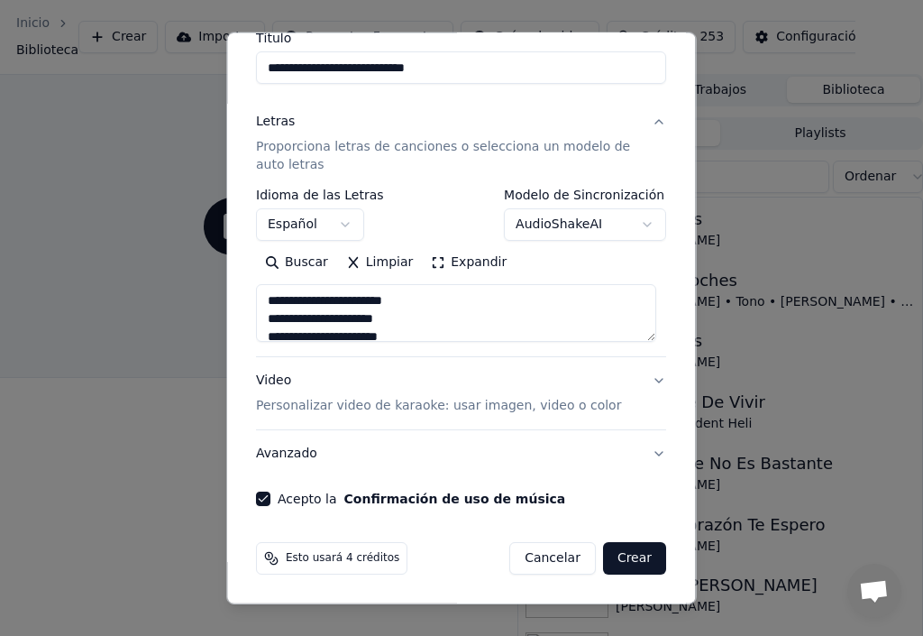
click at [632, 554] on button "Crear" at bounding box center [634, 558] width 63 height 32
type textarea "**********"
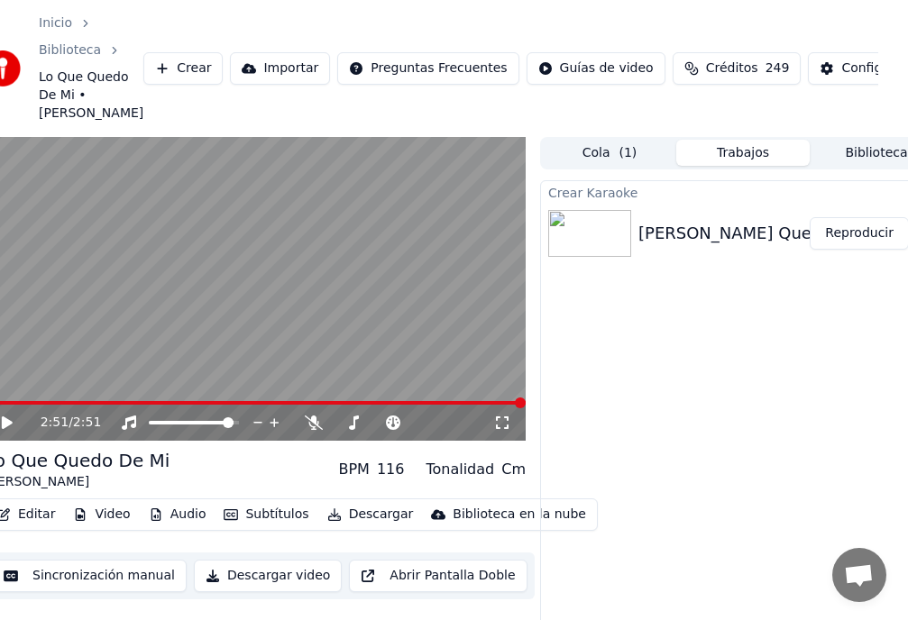
scroll to position [0, 0]
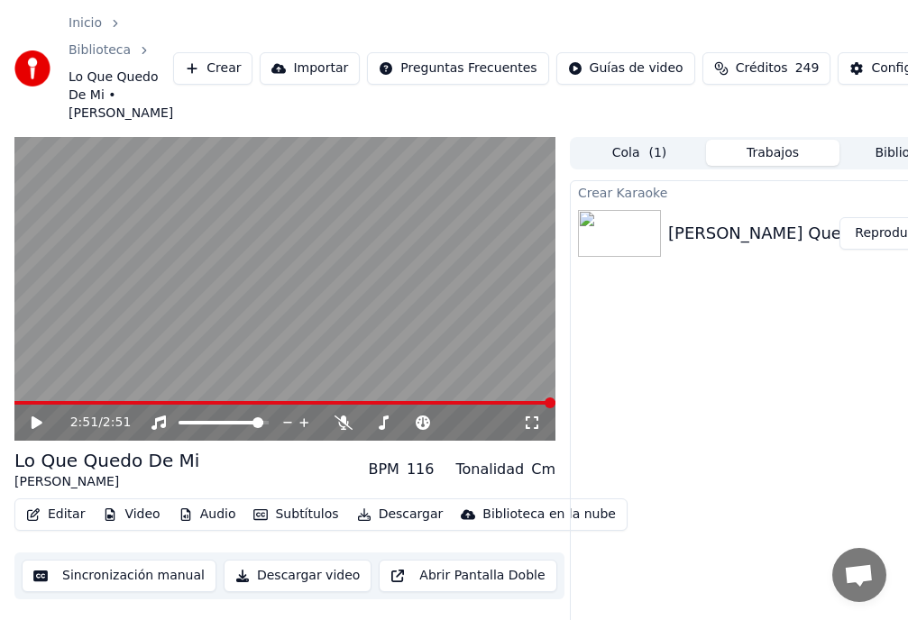
click at [33, 429] on icon at bounding box center [37, 422] width 11 height 13
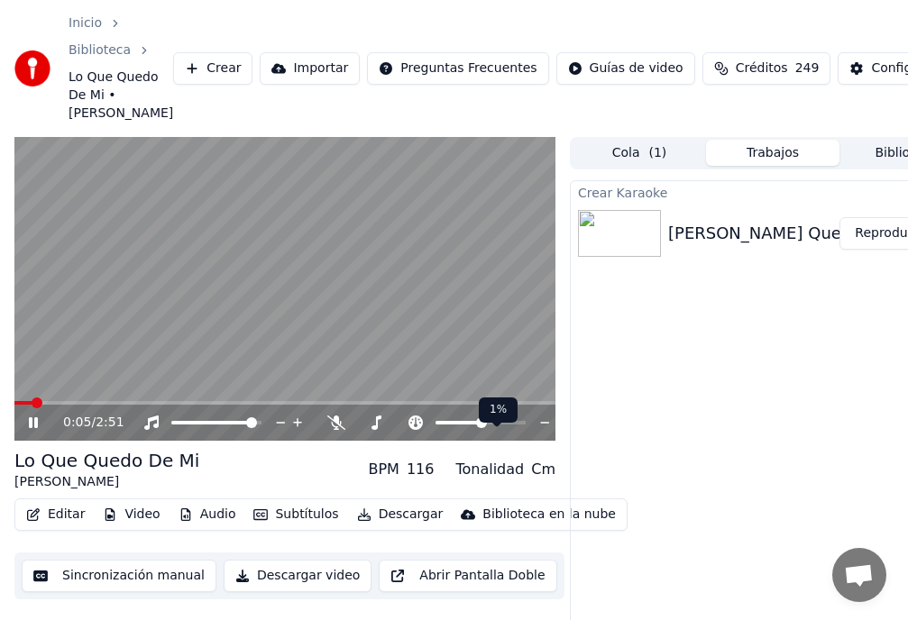
click at [415, 430] on icon at bounding box center [415, 423] width 14 height 14
click at [416, 430] on icon at bounding box center [416, 423] width 18 height 14
click at [425, 432] on div at bounding box center [497, 423] width 145 height 18
click at [476, 428] on span at bounding box center [476, 422] width 11 height 11
click at [436, 428] on span at bounding box center [434, 422] width 11 height 11
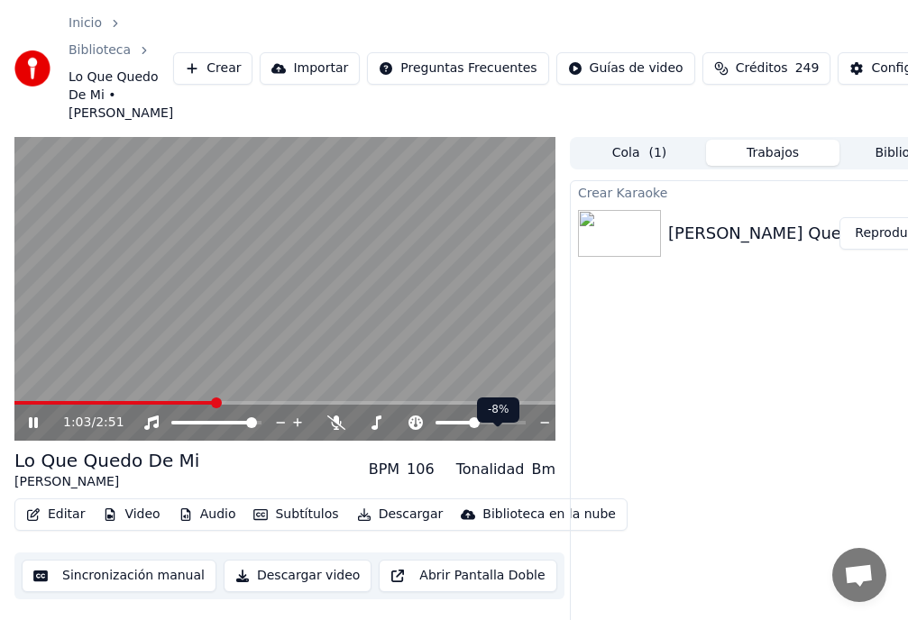
click at [473, 428] on span at bounding box center [474, 422] width 11 height 11
click at [425, 428] on span at bounding box center [427, 422] width 11 height 11
click at [464, 428] on span at bounding box center [466, 422] width 11 height 11
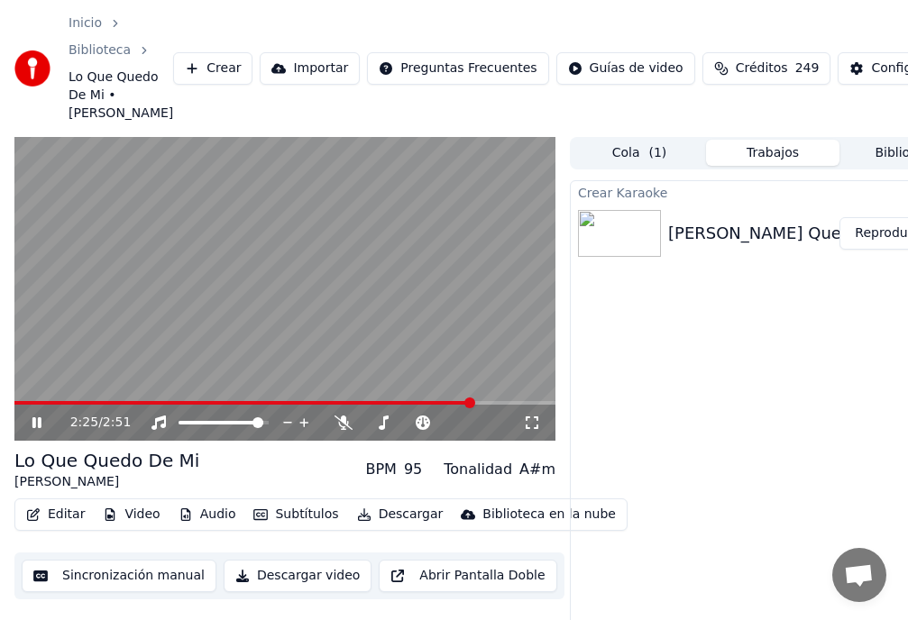
click at [36, 430] on icon at bounding box center [49, 423] width 41 height 14
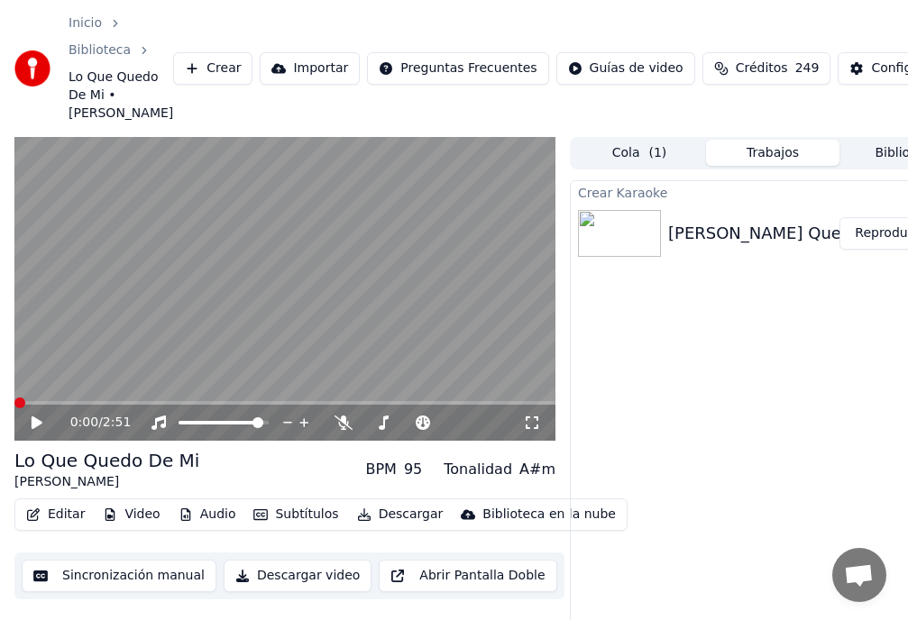
click at [14, 408] on span at bounding box center [19, 403] width 11 height 11
click at [36, 429] on icon at bounding box center [37, 422] width 11 height 13
click at [378, 430] on icon at bounding box center [376, 423] width 10 height 14
click at [426, 428] on span at bounding box center [427, 422] width 11 height 11
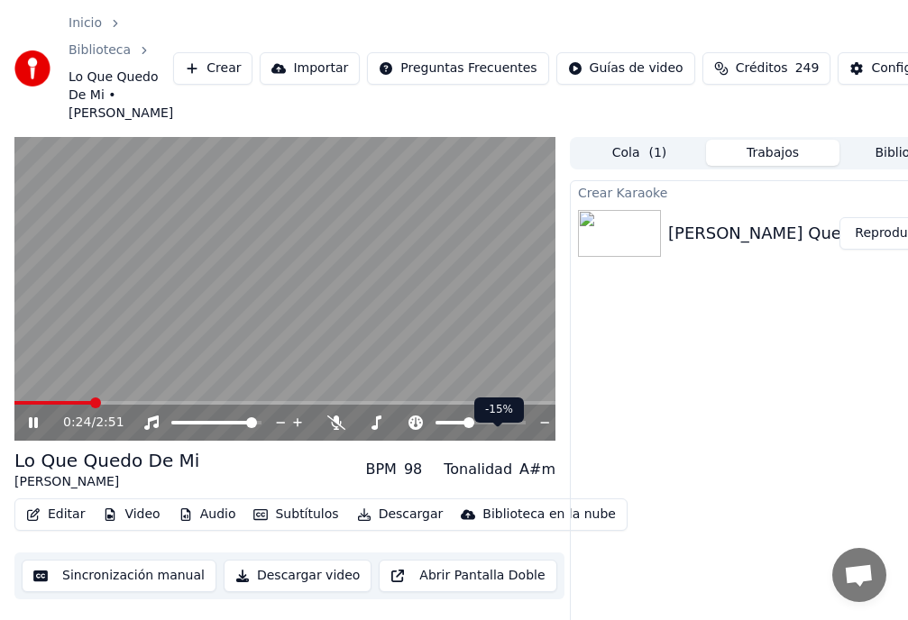
click at [467, 428] on span at bounding box center [468, 422] width 11 height 11
click at [413, 430] on icon at bounding box center [415, 423] width 14 height 14
click at [477, 428] on span at bounding box center [476, 422] width 11 height 11
click at [473, 428] on span at bounding box center [474, 422] width 11 height 11
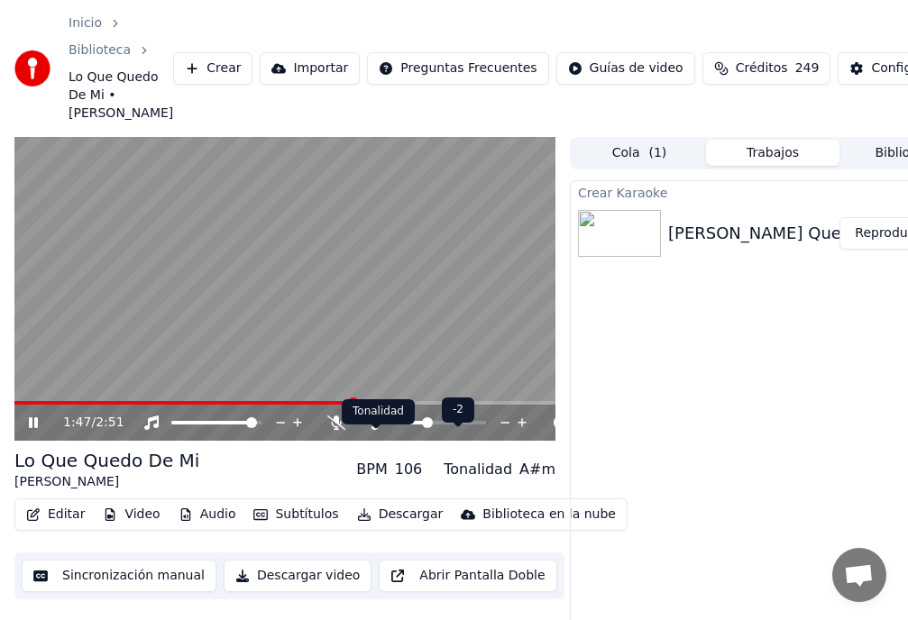
click at [380, 430] on icon at bounding box center [376, 423] width 18 height 14
click at [378, 430] on icon at bounding box center [376, 423] width 10 height 14
click at [416, 428] on span at bounding box center [421, 422] width 11 height 11
click at [409, 428] on span at bounding box center [414, 422] width 11 height 11
click at [413, 428] on span at bounding box center [414, 422] width 11 height 11
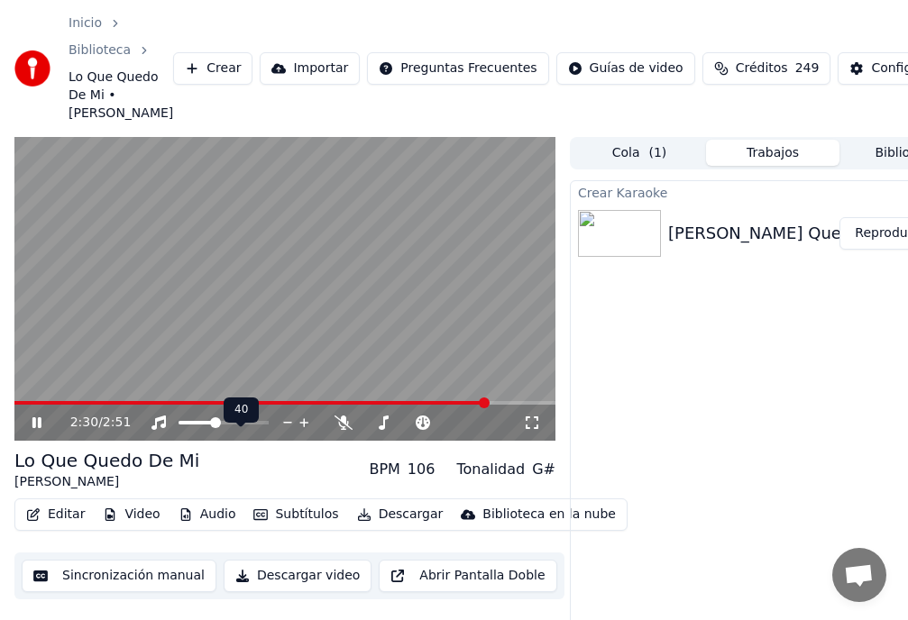
click at [217, 428] on span at bounding box center [215, 422] width 11 height 11
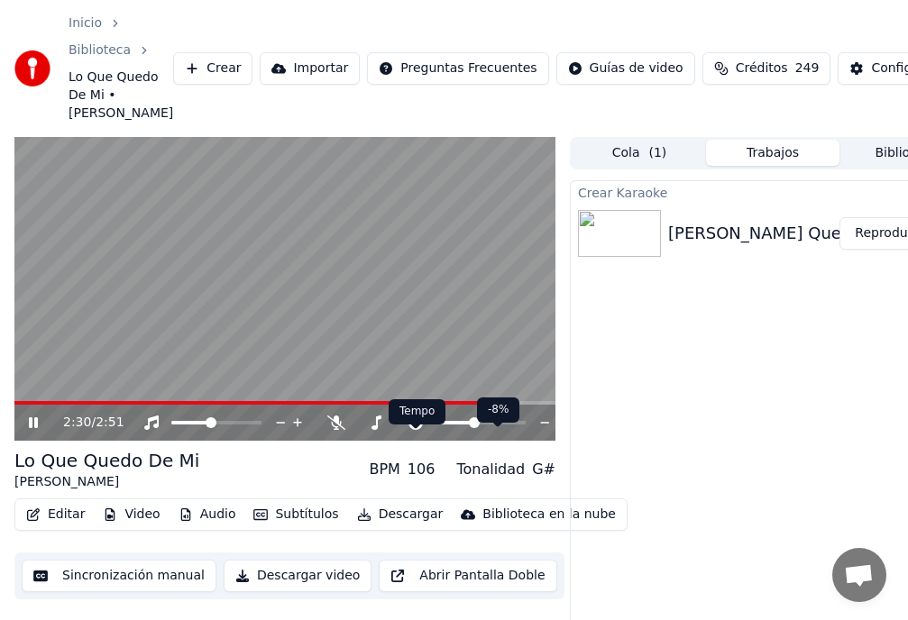
click at [413, 430] on icon at bounding box center [415, 423] width 14 height 14
click at [503, 428] on span at bounding box center [500, 422] width 11 height 11
click at [434, 408] on span at bounding box center [430, 403] width 11 height 11
click at [32, 429] on icon at bounding box center [37, 422] width 11 height 13
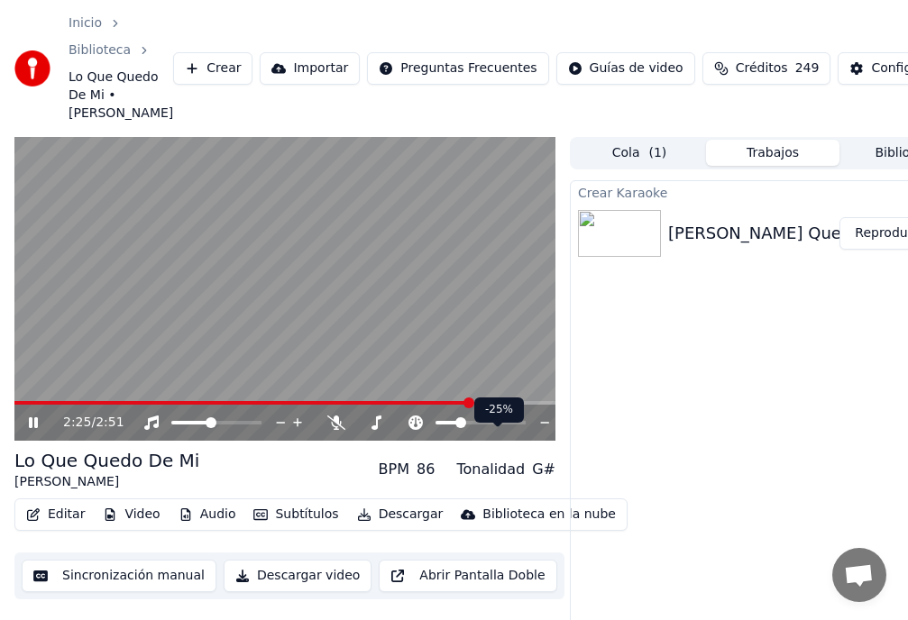
click at [458, 428] on span at bounding box center [460, 422] width 11 height 11
click at [380, 430] on icon at bounding box center [376, 423] width 18 height 14
click at [377, 430] on icon at bounding box center [376, 423] width 10 height 14
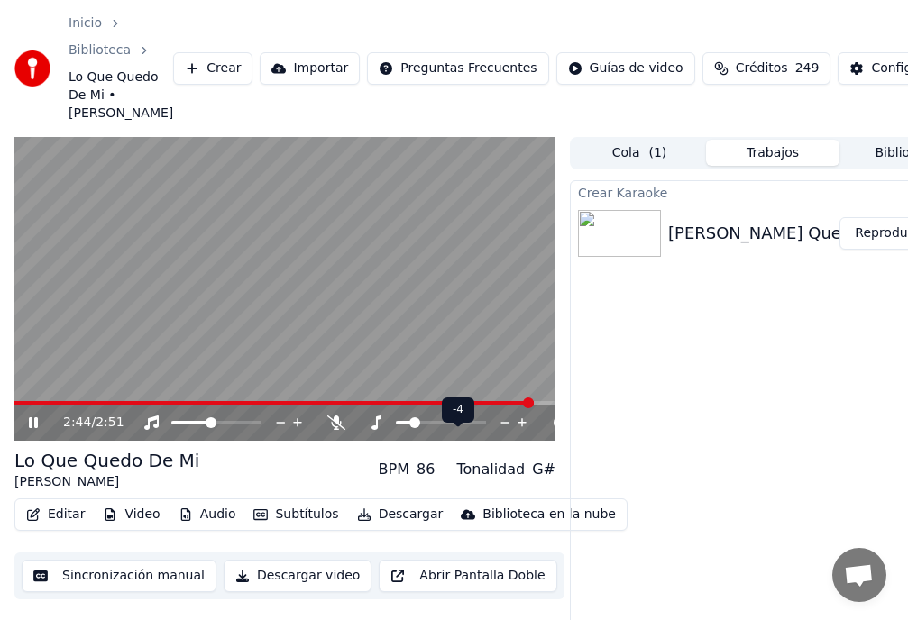
click at [411, 428] on span at bounding box center [414, 422] width 11 height 11
click at [411, 432] on div at bounding box center [457, 423] width 145 height 18
click at [417, 428] on span at bounding box center [421, 422] width 11 height 11
click at [407, 408] on span at bounding box center [412, 403] width 11 height 11
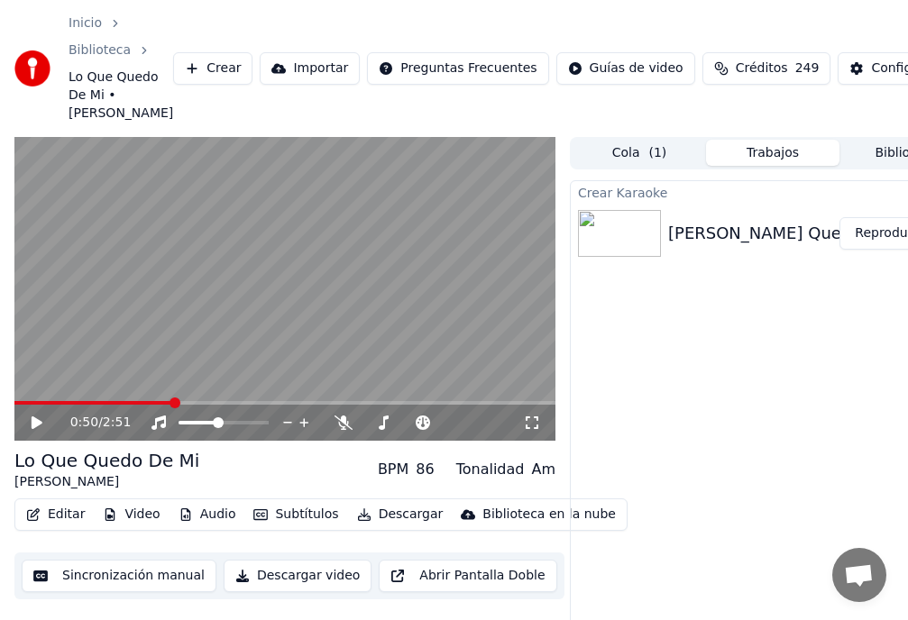
click at [33, 429] on icon at bounding box center [37, 422] width 11 height 13
click at [464, 428] on span at bounding box center [466, 422] width 11 height 11
click at [37, 430] on icon at bounding box center [49, 423] width 41 height 14
click at [37, 429] on icon at bounding box center [37, 422] width 11 height 13
click at [37, 430] on icon at bounding box center [49, 423] width 41 height 14
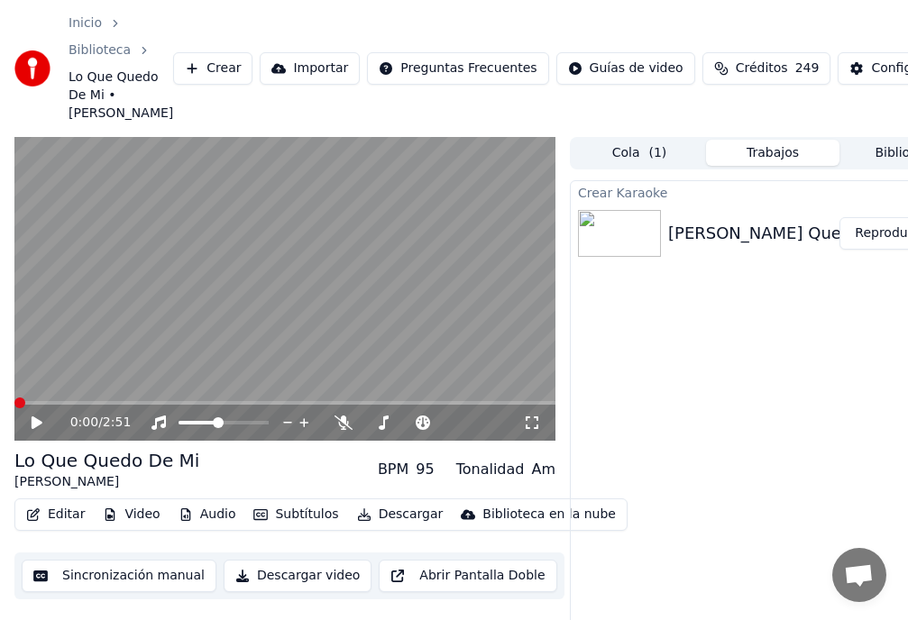
click at [14, 408] on span at bounding box center [19, 403] width 11 height 11
click at [35, 429] on icon at bounding box center [37, 422] width 11 height 13
click at [269, 428] on span at bounding box center [263, 422] width 11 height 11
